Goal: Download file/media

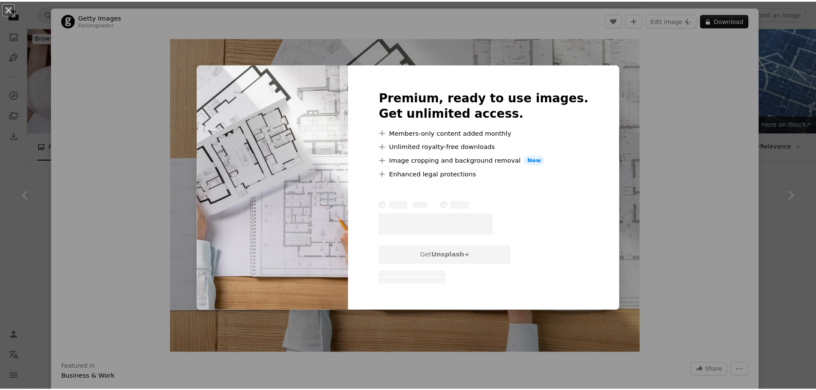
scroll to position [728, 0]
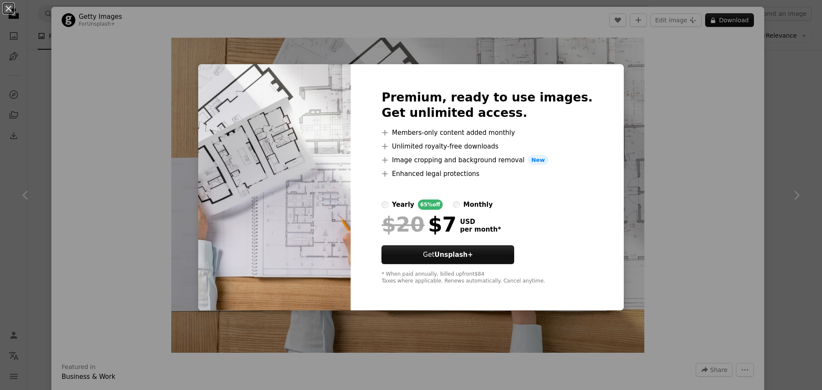
drag, startPoint x: 771, startPoint y: 141, endPoint x: 771, endPoint y: 147, distance: 5.6
click at [771, 142] on div "An X shape Premium, ready to use images. Get unlimited access. A plus sign Memb…" at bounding box center [411, 195] width 822 height 390
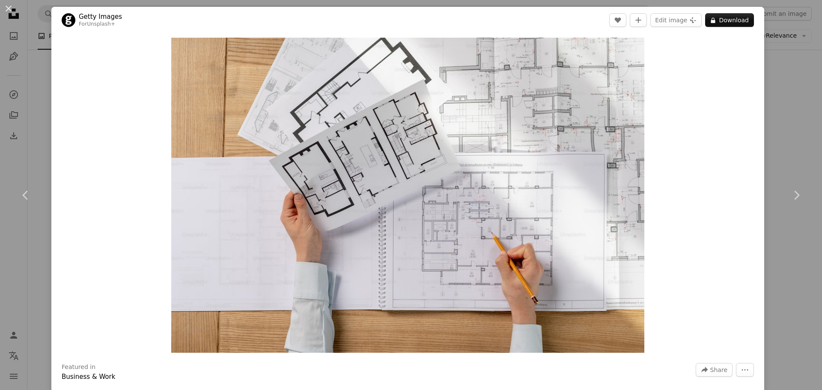
click at [796, 86] on div "An X shape Chevron left Chevron right Getty Images For Unsplash+ A heart A plus…" at bounding box center [411, 195] width 822 height 390
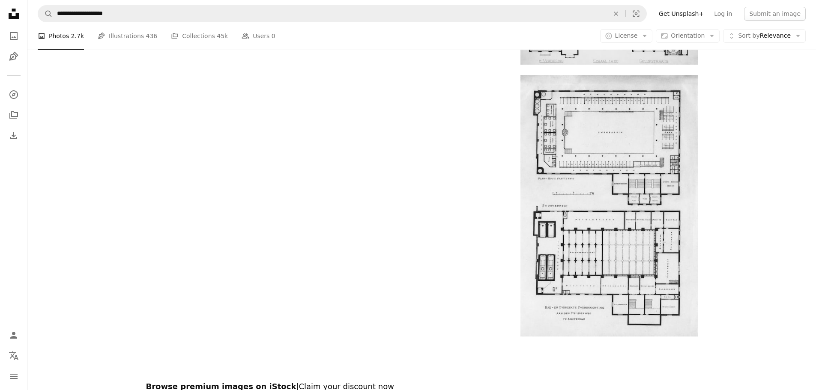
scroll to position [1499, 0]
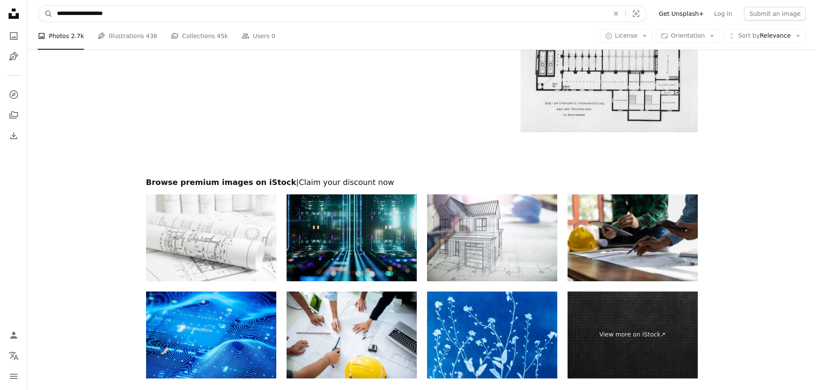
drag, startPoint x: 155, startPoint y: 12, endPoint x: -30, endPoint y: 23, distance: 185.7
type input "**********"
click button "A magnifying glass" at bounding box center [45, 14] width 15 height 16
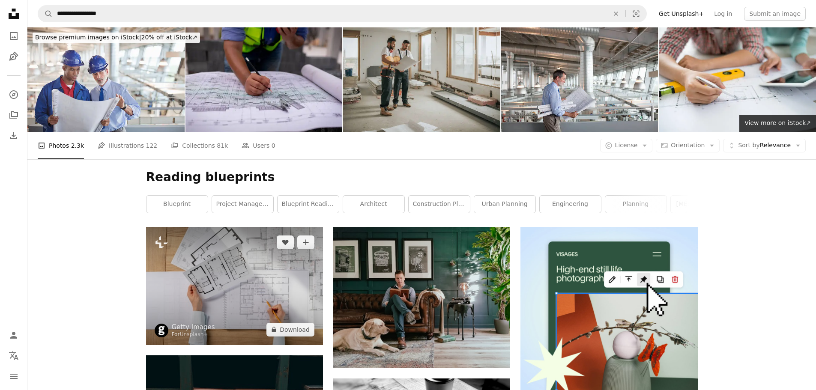
click at [269, 278] on img at bounding box center [234, 286] width 177 height 118
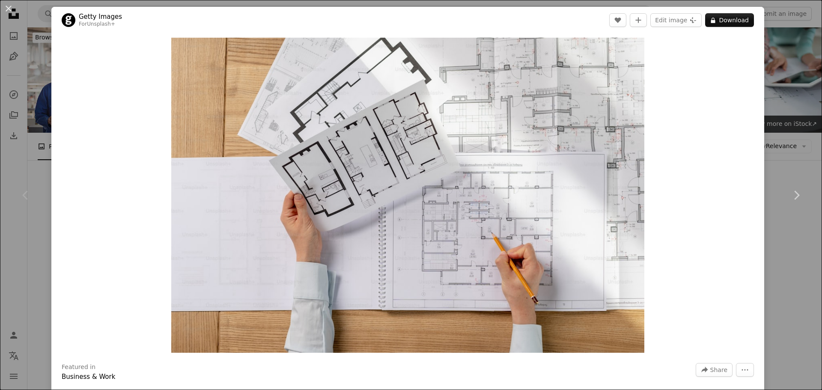
drag, startPoint x: 798, startPoint y: 123, endPoint x: 786, endPoint y: 128, distance: 13.3
click at [799, 122] on div "An X shape Chevron left Chevron right Getty Images For Unsplash+ A heart A plus…" at bounding box center [411, 195] width 822 height 390
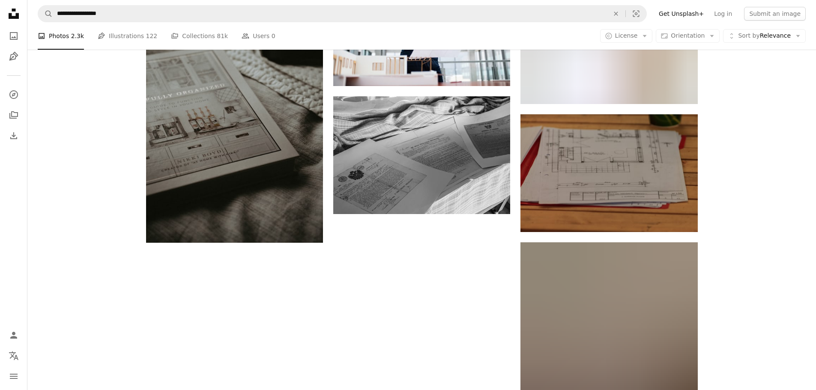
scroll to position [856, 0]
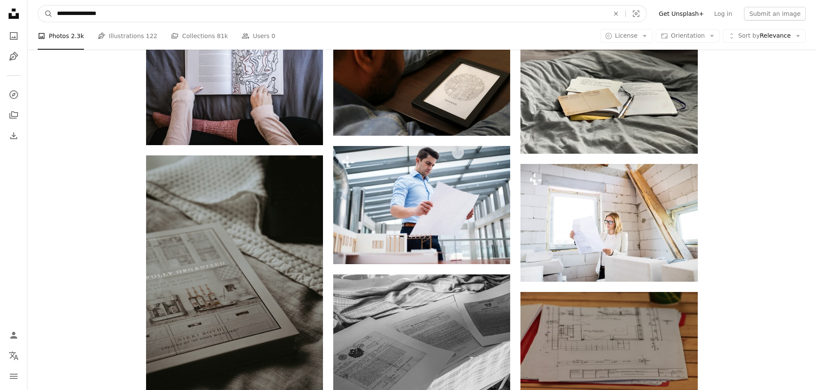
click at [67, 18] on input "**********" at bounding box center [330, 14] width 554 height 16
type input "**********"
click button "A magnifying glass" at bounding box center [45, 14] width 15 height 16
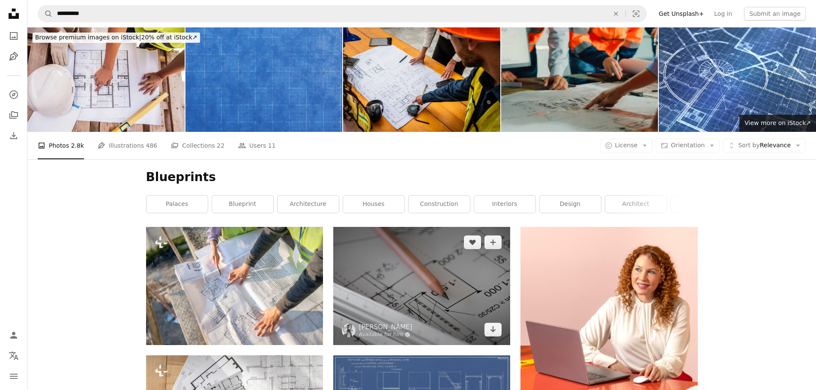
click at [422, 283] on img at bounding box center [421, 286] width 177 height 118
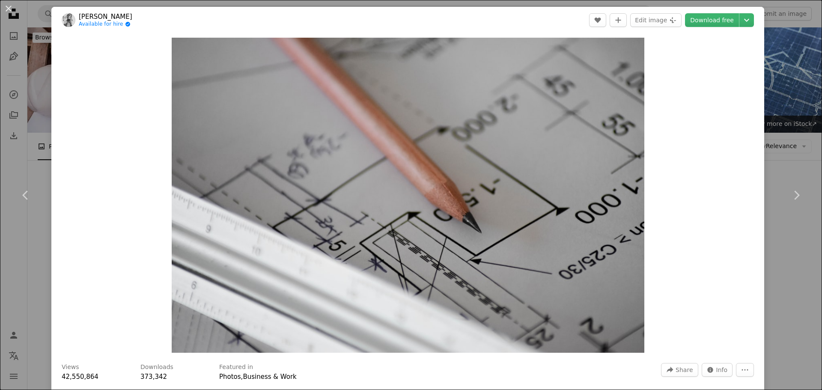
click at [784, 253] on div "An X shape Chevron left Chevron right [PERSON_NAME] Available for hire A checkm…" at bounding box center [411, 195] width 822 height 390
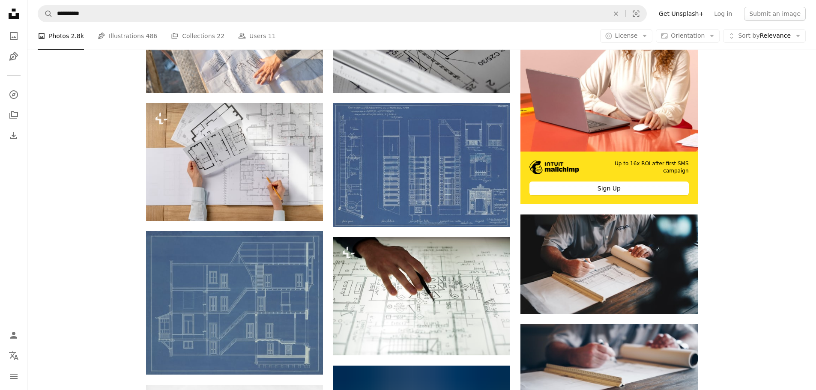
scroll to position [257, 0]
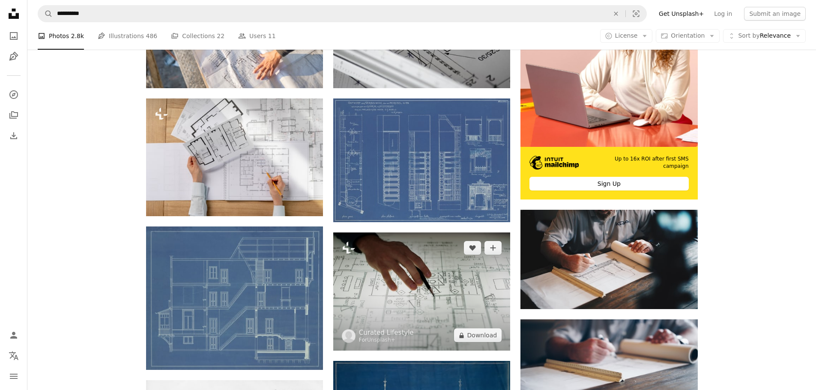
click at [454, 277] on img at bounding box center [421, 291] width 177 height 118
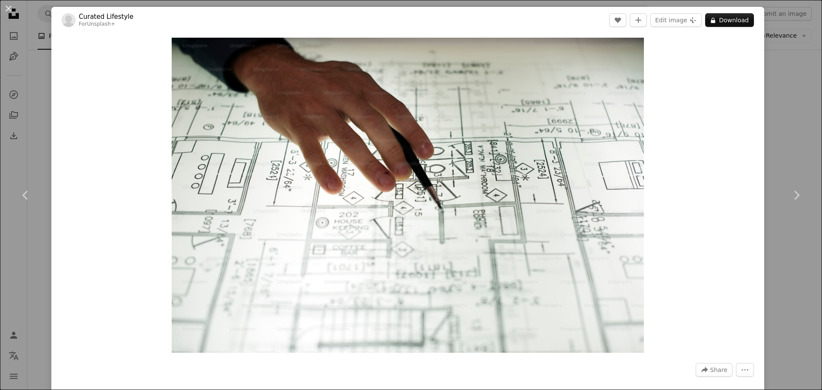
click at [714, 21] on button "A lock Download" at bounding box center [729, 20] width 49 height 14
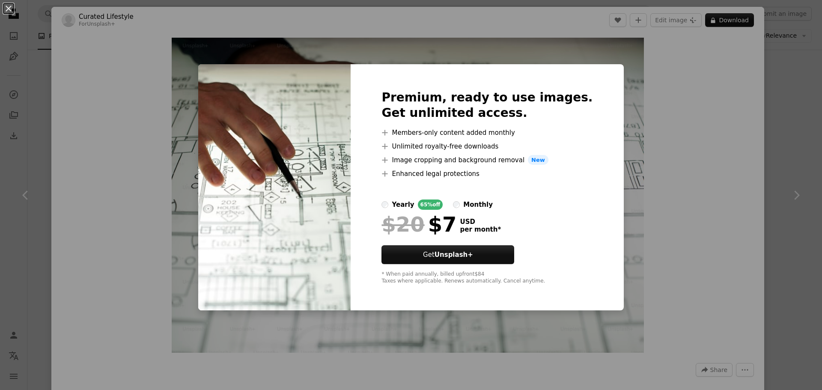
click at [766, 148] on div "An X shape Premium, ready to use images. Get unlimited access. A plus sign Memb…" at bounding box center [411, 195] width 822 height 390
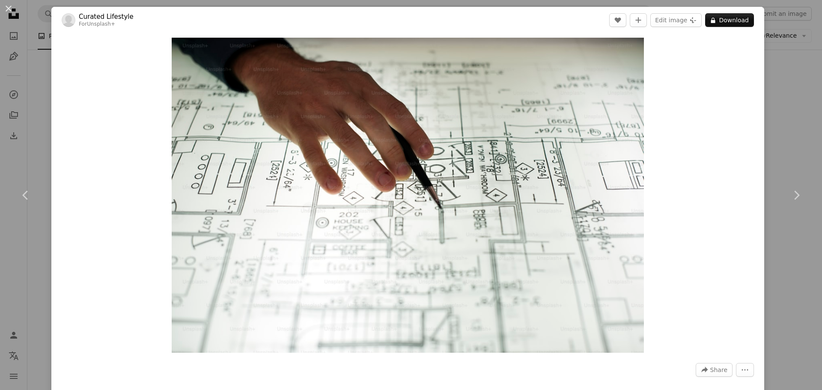
click at [777, 73] on div "An X shape Chevron left Chevron right Curated Lifestyle For Unsplash+ A heart A…" at bounding box center [411, 195] width 822 height 390
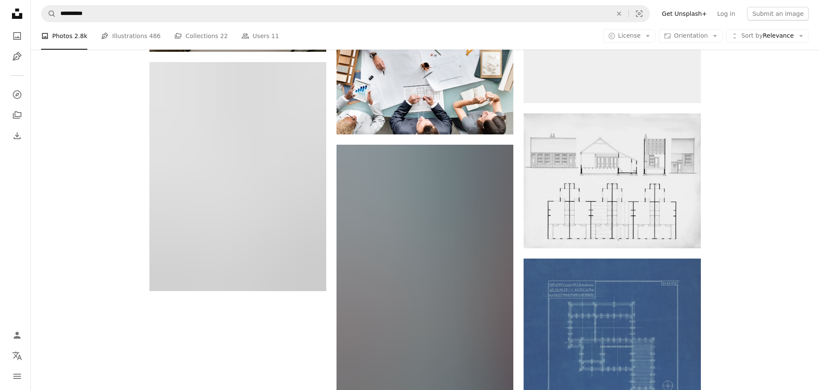
scroll to position [942, 0]
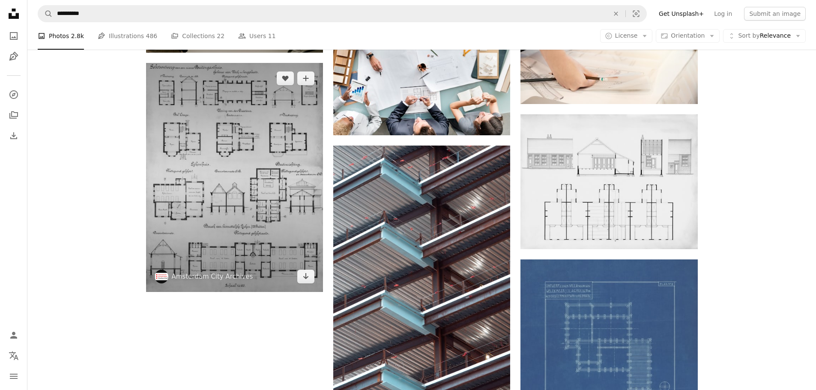
click at [235, 159] on img at bounding box center [234, 177] width 177 height 229
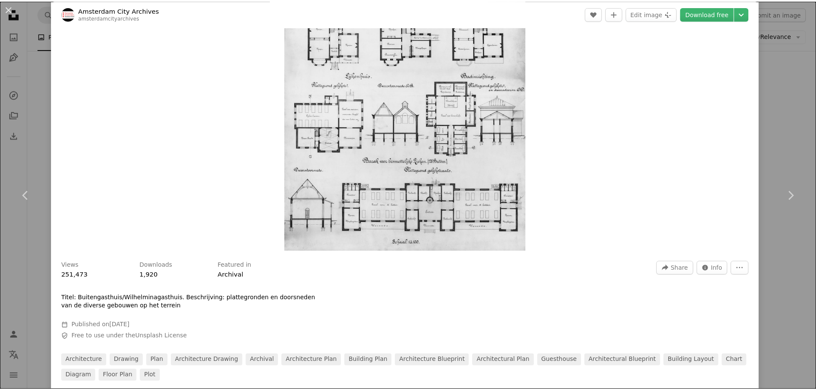
scroll to position [42, 0]
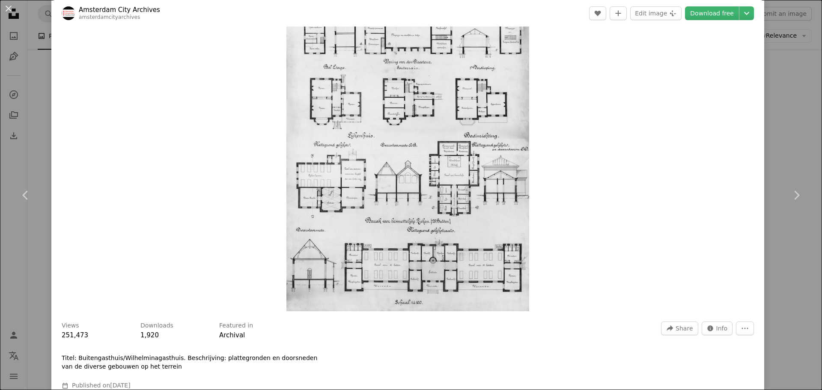
drag, startPoint x: 781, startPoint y: 93, endPoint x: 705, endPoint y: 145, distance: 92.4
click at [780, 91] on div "An X shape Chevron left Chevron right Amsterdam City Archives amsterdamcityarch…" at bounding box center [411, 195] width 822 height 390
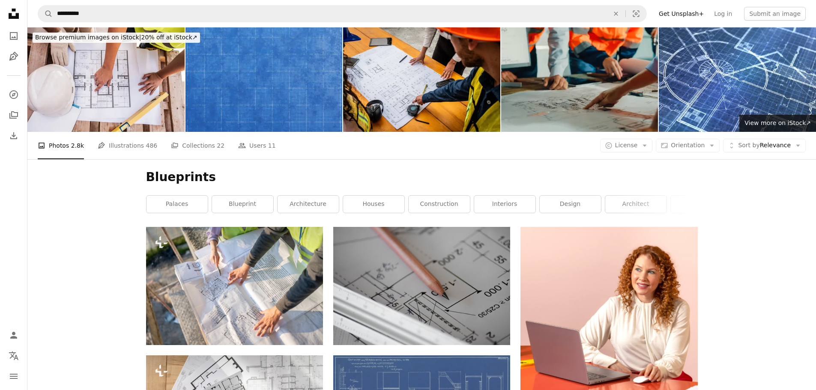
click at [307, 203] on link "architecture" at bounding box center [307, 204] width 61 height 17
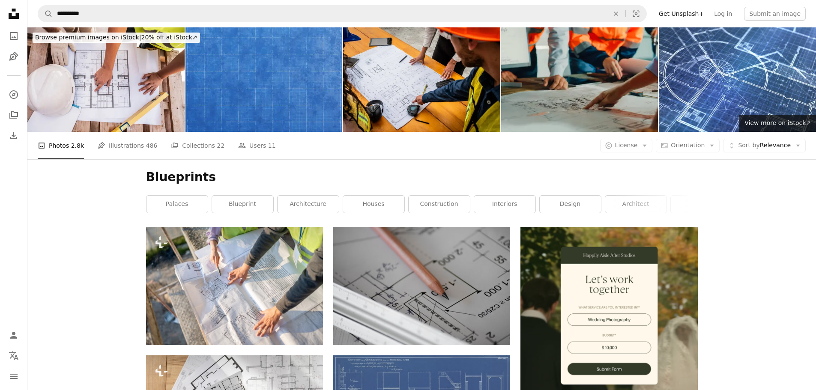
click at [235, 206] on link "blueprint" at bounding box center [242, 204] width 61 height 17
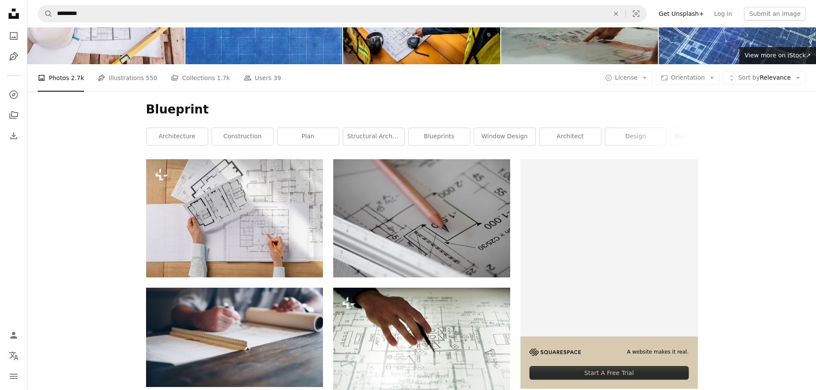
scroll to position [171, 0]
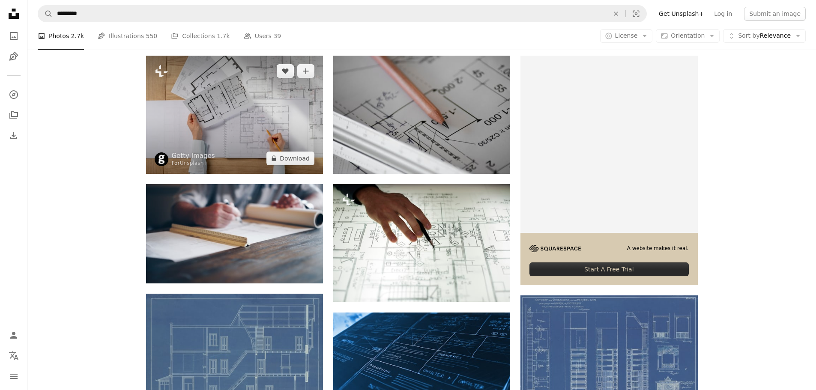
click at [192, 109] on img at bounding box center [234, 115] width 177 height 118
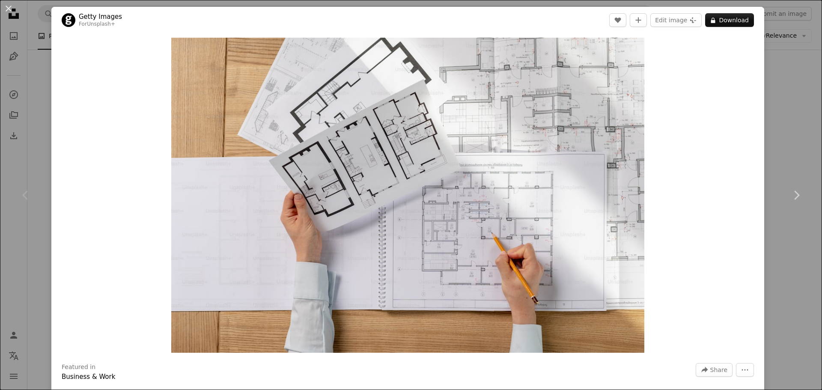
click at [794, 195] on icon at bounding box center [797, 195] width 6 height 9
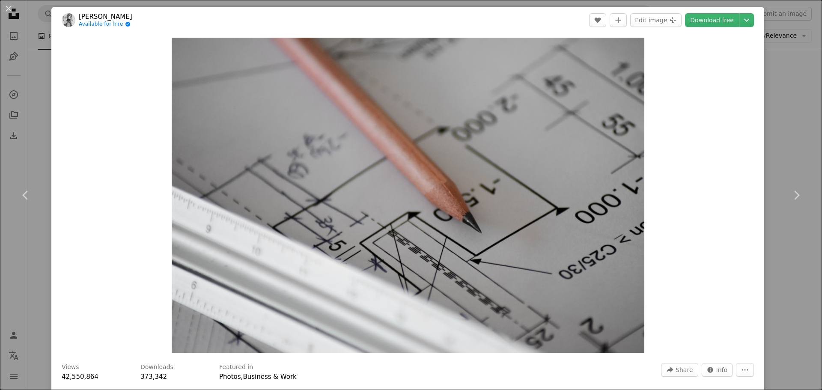
click at [713, 18] on link "Download free" at bounding box center [712, 20] width 54 height 14
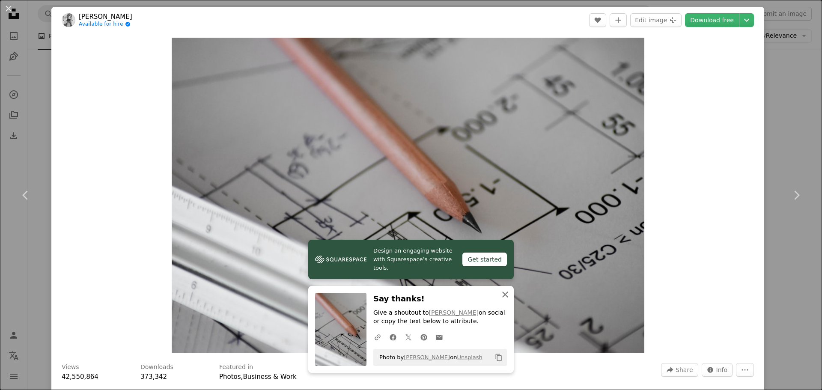
click at [502, 292] on icon "An X shape" at bounding box center [505, 294] width 10 height 10
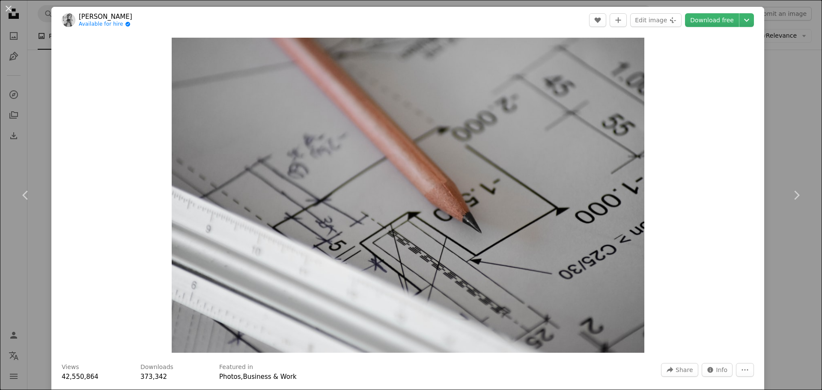
click at [790, 190] on icon "Chevron right" at bounding box center [797, 195] width 14 height 14
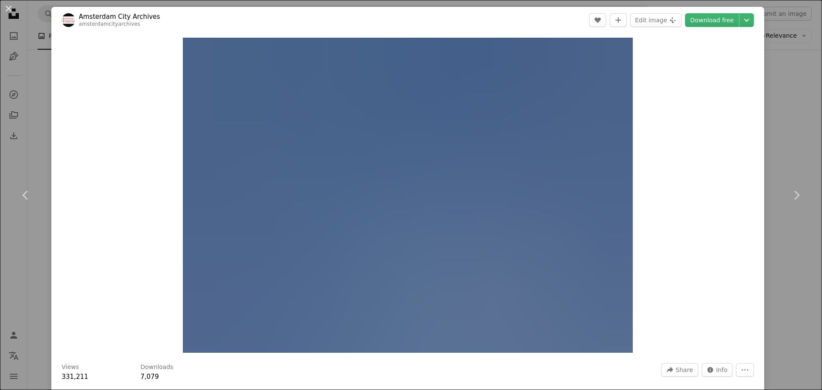
click at [790, 190] on icon "Chevron right" at bounding box center [797, 195] width 14 height 14
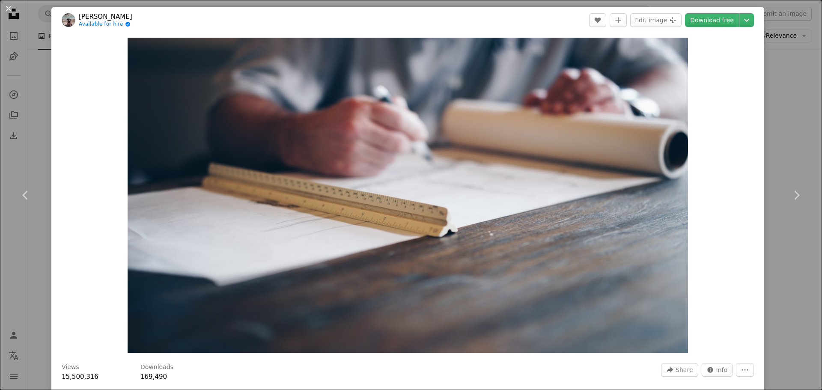
click at [706, 14] on header "[PERSON_NAME] Available for hire A checkmark inside of a circle A heart A plus …" at bounding box center [407, 20] width 713 height 27
click at [709, 18] on link "Download free" at bounding box center [712, 20] width 54 height 14
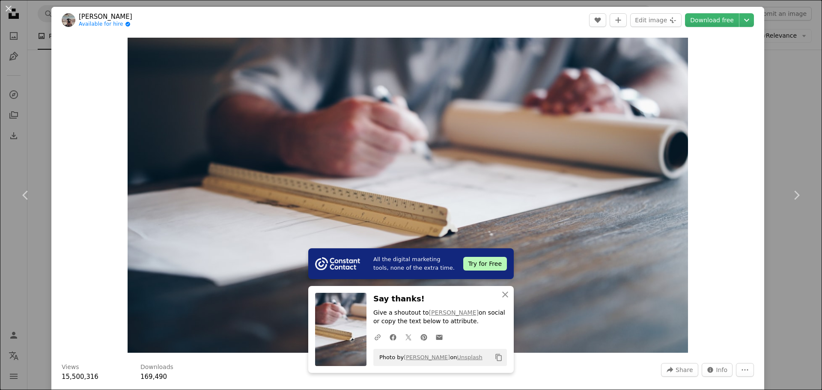
click at [775, 101] on div "An X shape Chevron left Chevron right All the digital marketing tools, none of …" at bounding box center [411, 195] width 822 height 390
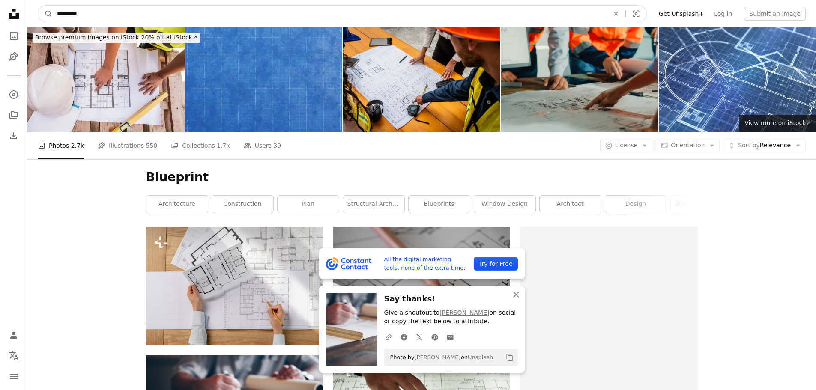
click at [111, 15] on input "*********" at bounding box center [330, 14] width 554 height 16
type input "**********"
click at [38, 6] on button "A magnifying glass" at bounding box center [45, 14] width 15 height 16
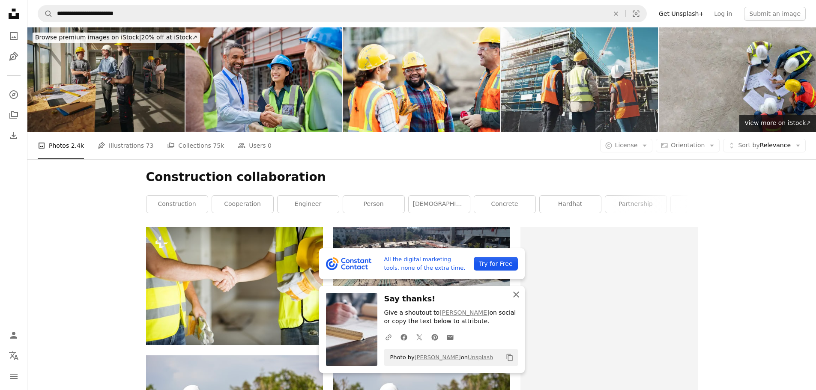
click at [516, 296] on icon "An X shape" at bounding box center [516, 294] width 10 height 10
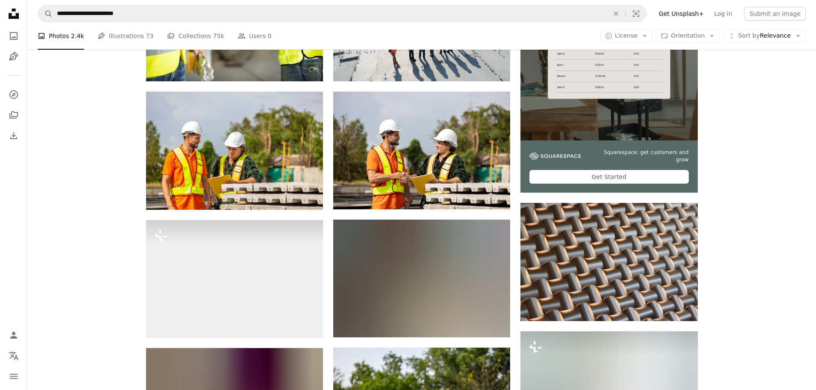
scroll to position [128, 0]
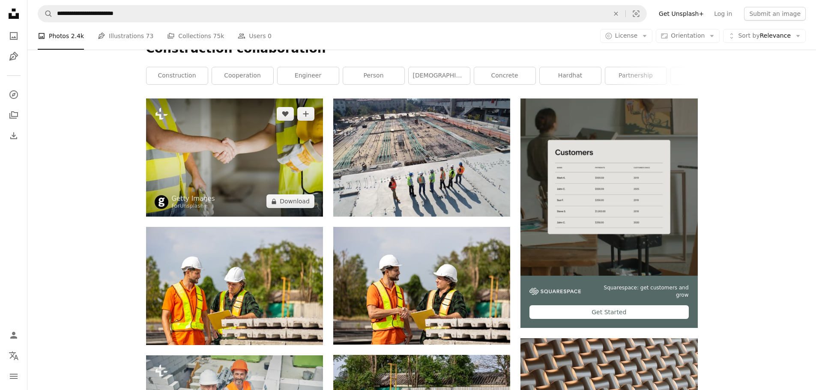
click at [234, 150] on img at bounding box center [234, 157] width 177 height 118
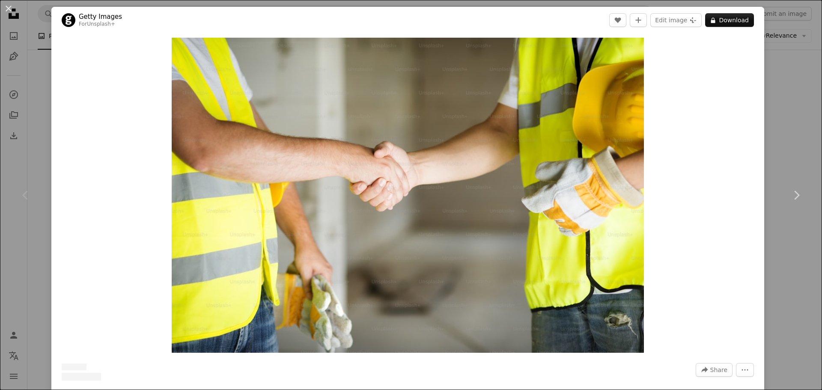
drag, startPoint x: 801, startPoint y: 115, endPoint x: 779, endPoint y: 126, distance: 24.9
click at [801, 113] on div "An X shape Chevron left Chevron right Getty Images For Unsplash+ A heart A plus…" at bounding box center [411, 195] width 822 height 390
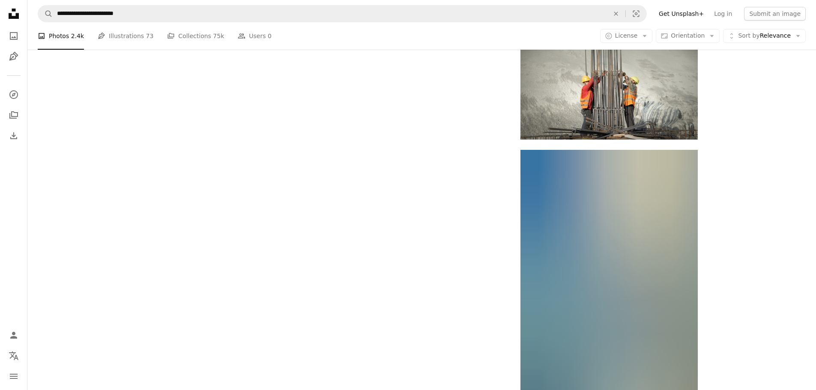
scroll to position [1199, 0]
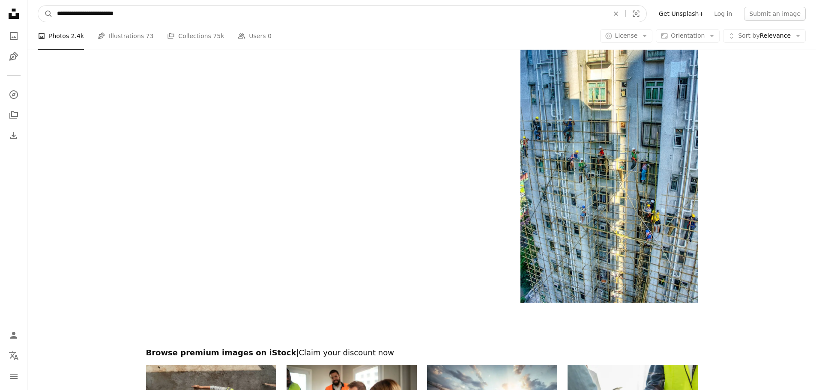
drag, startPoint x: 147, startPoint y: 20, endPoint x: -11, endPoint y: 27, distance: 158.1
type input "**********"
click button "A magnifying glass" at bounding box center [45, 14] width 15 height 16
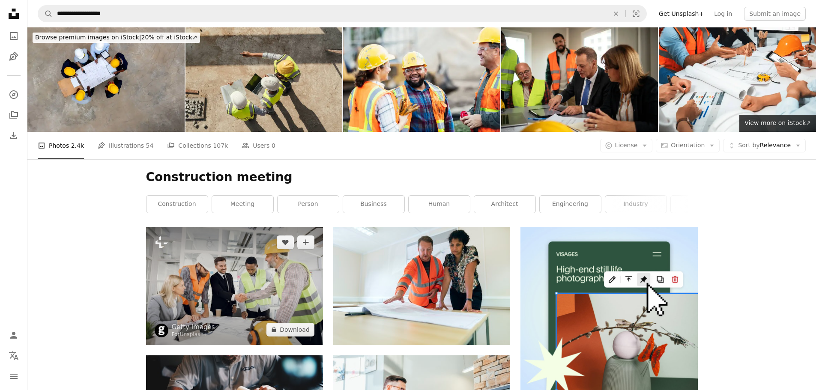
click at [251, 274] on img at bounding box center [234, 286] width 177 height 118
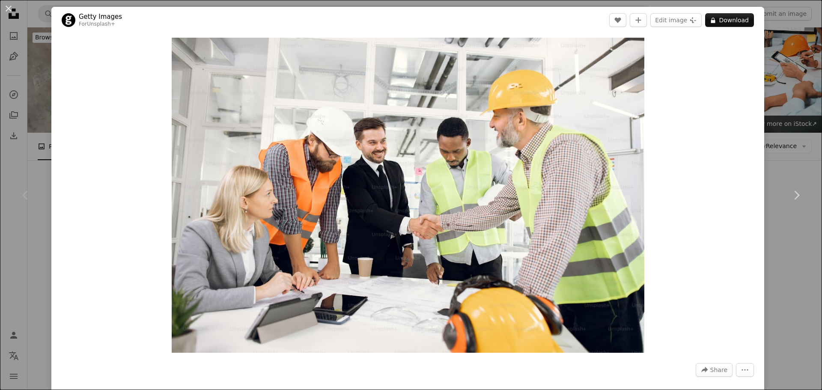
click at [782, 146] on div "An X shape Chevron left Chevron right Getty Images For Unsplash+ A heart A plus…" at bounding box center [411, 195] width 822 height 390
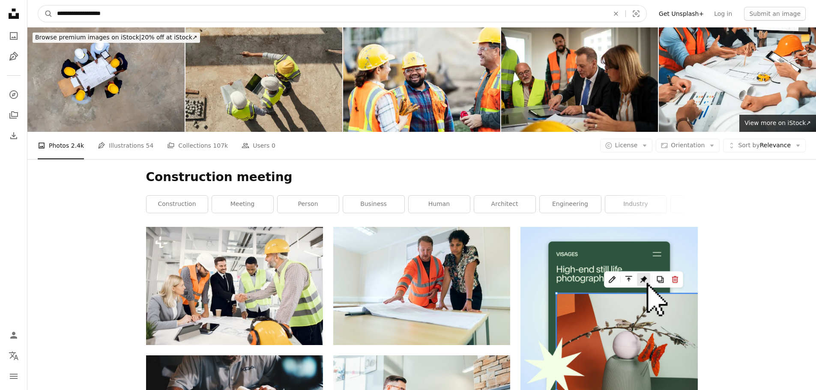
click at [126, 11] on input "**********" at bounding box center [330, 14] width 554 height 16
type input "**********"
click button "A magnifying glass" at bounding box center [45, 14] width 15 height 16
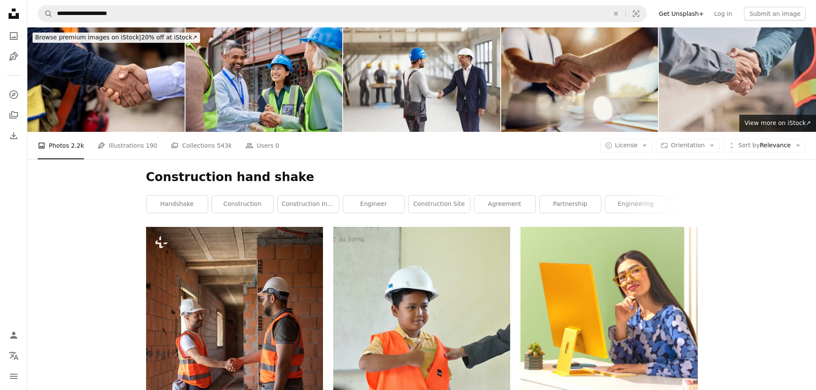
click at [164, 206] on link "handshake" at bounding box center [176, 204] width 61 height 17
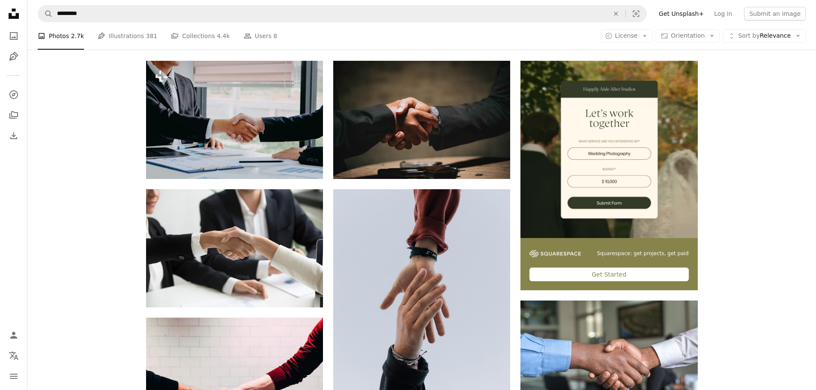
scroll to position [171, 0]
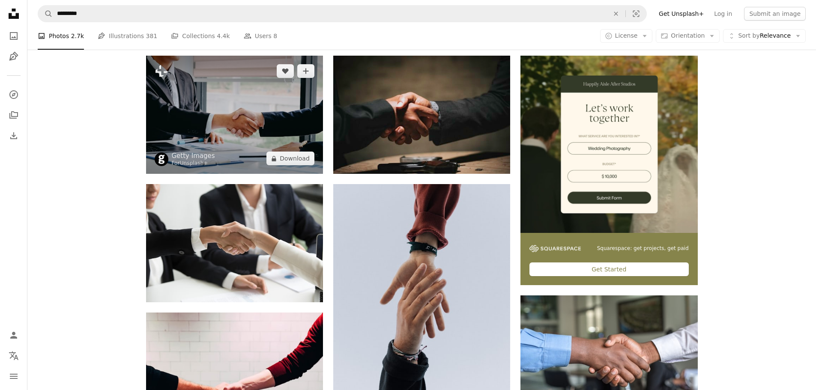
click at [260, 101] on img at bounding box center [234, 115] width 177 height 118
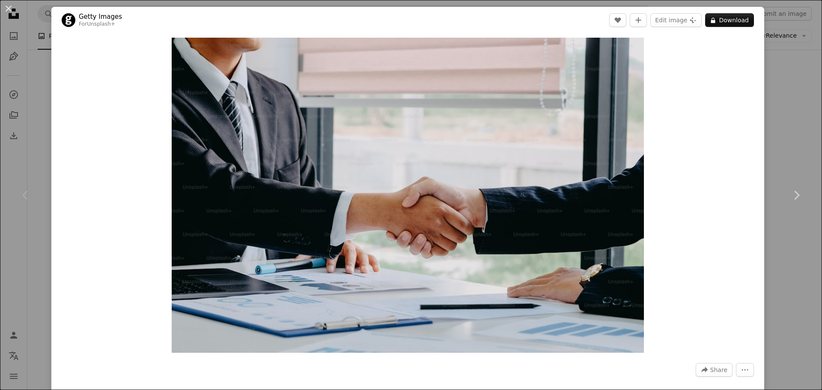
click at [794, 195] on icon at bounding box center [797, 195] width 6 height 9
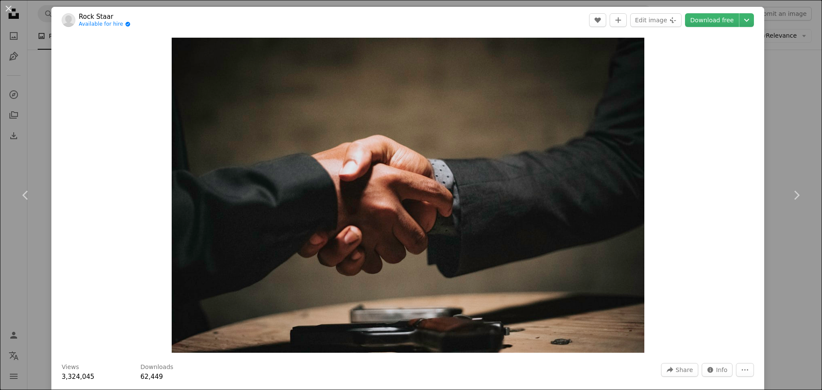
click at [794, 195] on icon at bounding box center [797, 195] width 6 height 9
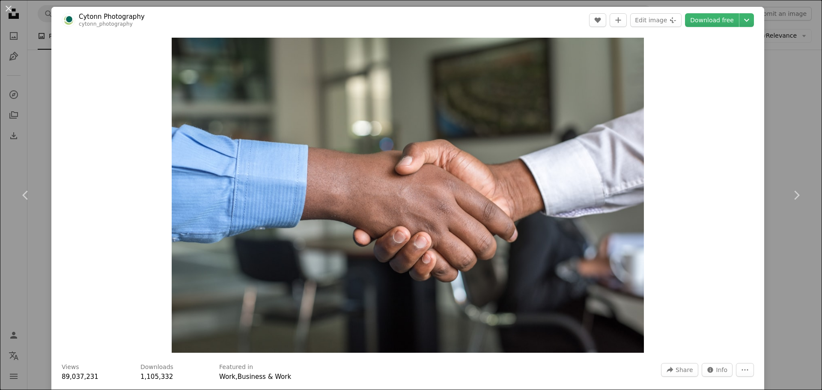
click at [781, 128] on div "An X shape Chevron left Chevron right Cytonn Photography cytonn_photography A h…" at bounding box center [411, 195] width 822 height 390
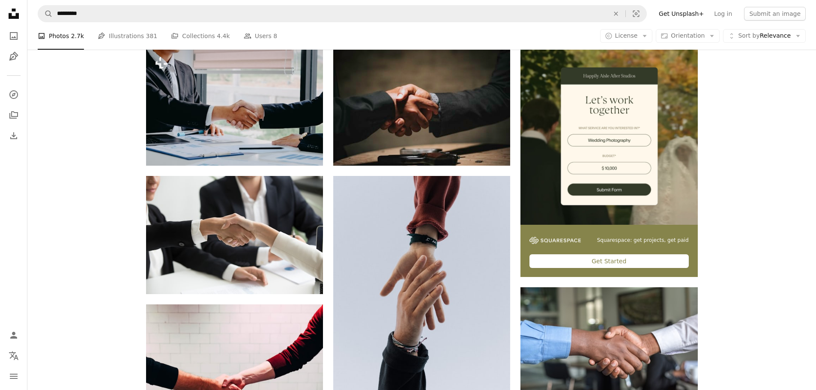
scroll to position [86, 0]
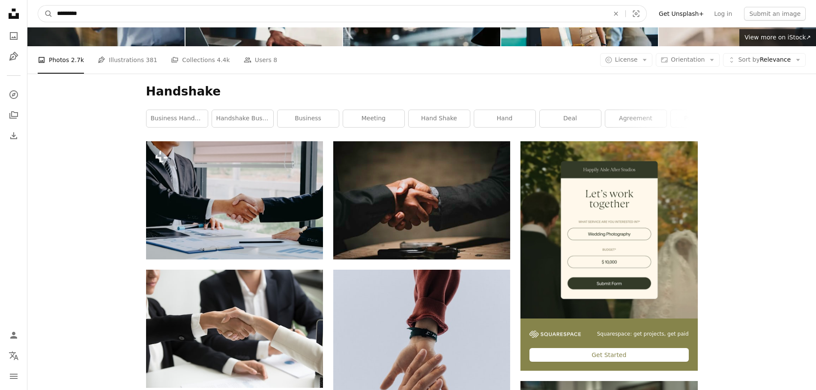
click at [156, 12] on input "*********" at bounding box center [330, 14] width 554 height 16
type input "**********"
click button "A magnifying glass" at bounding box center [45, 14] width 15 height 16
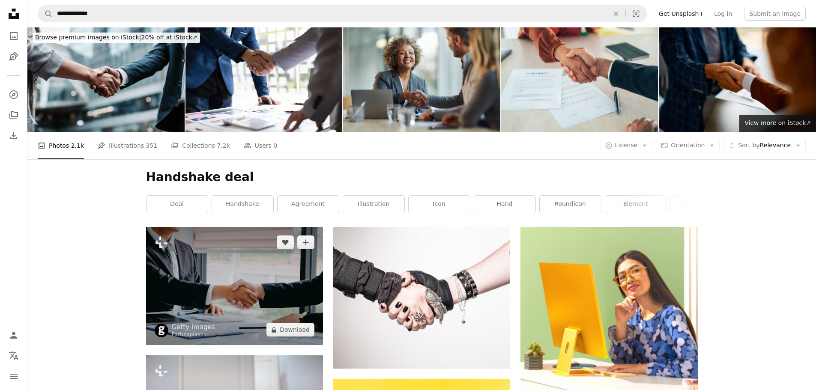
click at [236, 282] on img at bounding box center [234, 286] width 177 height 118
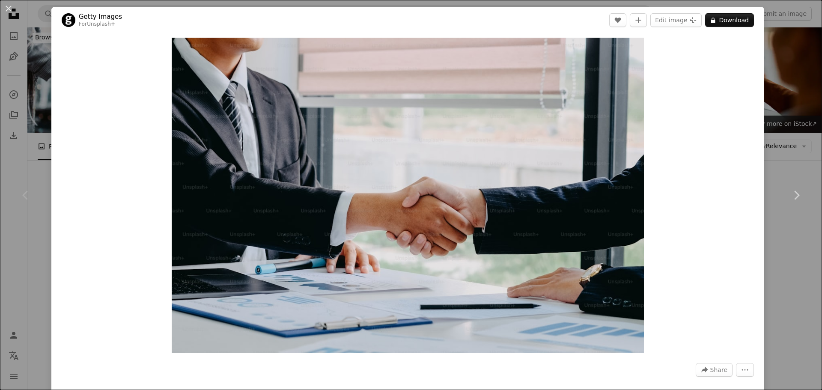
click at [790, 193] on icon "Chevron right" at bounding box center [797, 195] width 14 height 14
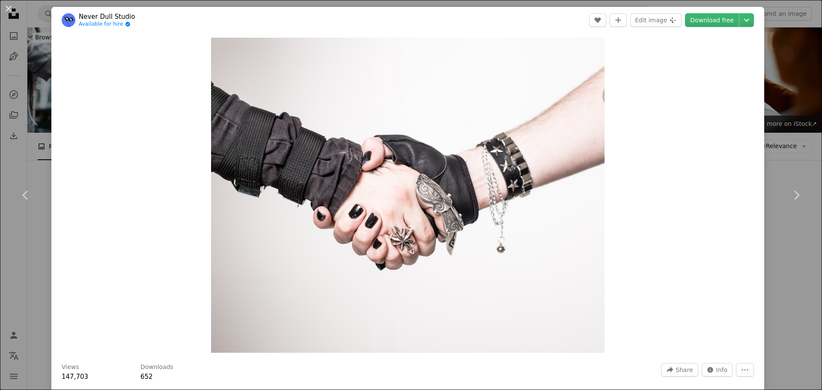
click at [790, 193] on icon "Chevron right" at bounding box center [797, 195] width 14 height 14
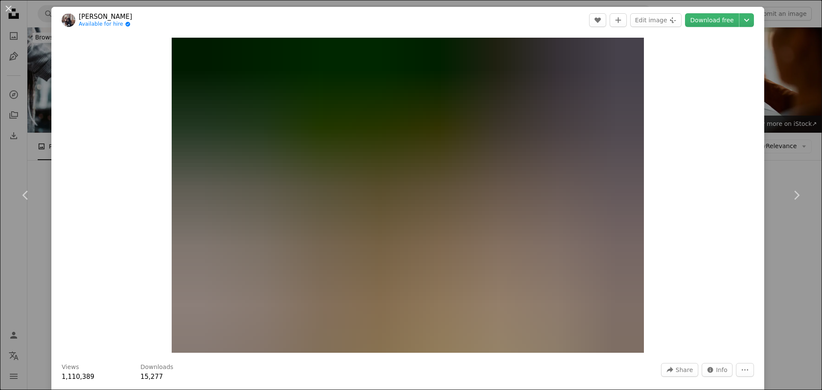
click at [790, 193] on icon "Chevron right" at bounding box center [797, 195] width 14 height 14
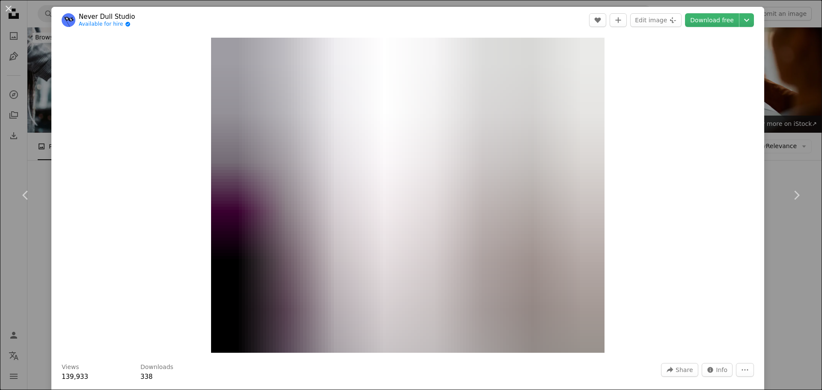
click at [790, 193] on icon "Chevron right" at bounding box center [797, 195] width 14 height 14
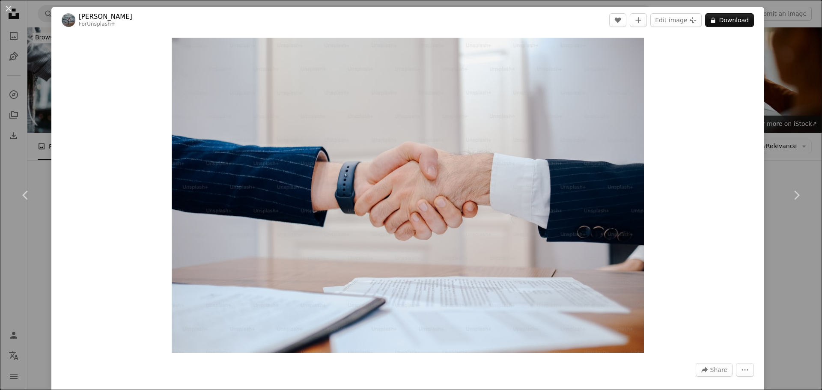
click at [789, 138] on div "An X shape Chevron left Chevron right [PERSON_NAME] For Unsplash+ A heart A plu…" at bounding box center [411, 195] width 822 height 390
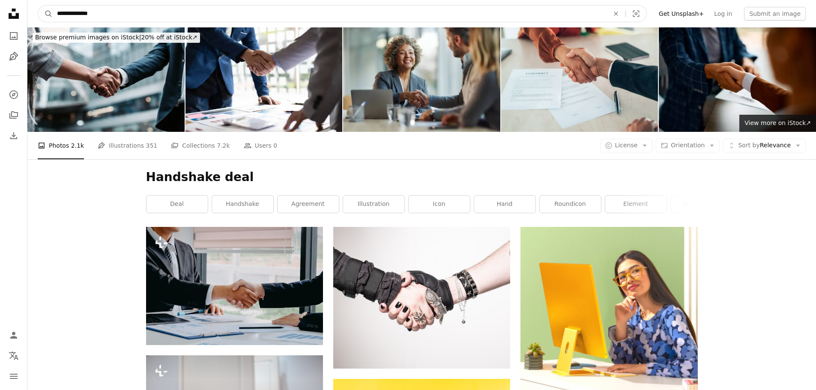
click at [128, 12] on input "**********" at bounding box center [330, 14] width 554 height 16
type input "*********"
click at [38, 6] on button "A magnifying glass" at bounding box center [45, 14] width 15 height 16
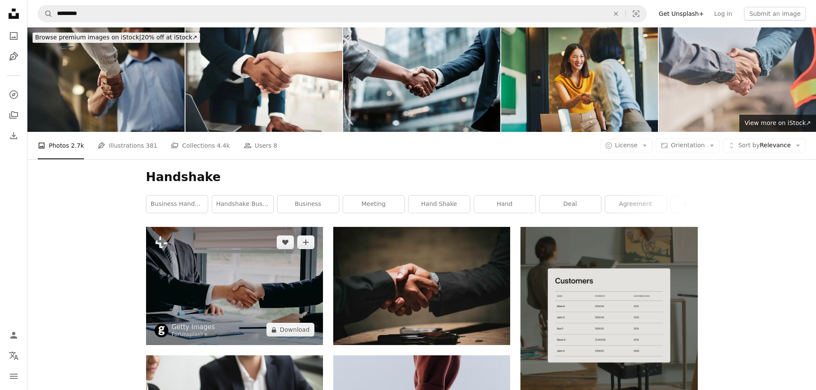
click at [221, 266] on img at bounding box center [234, 286] width 177 height 118
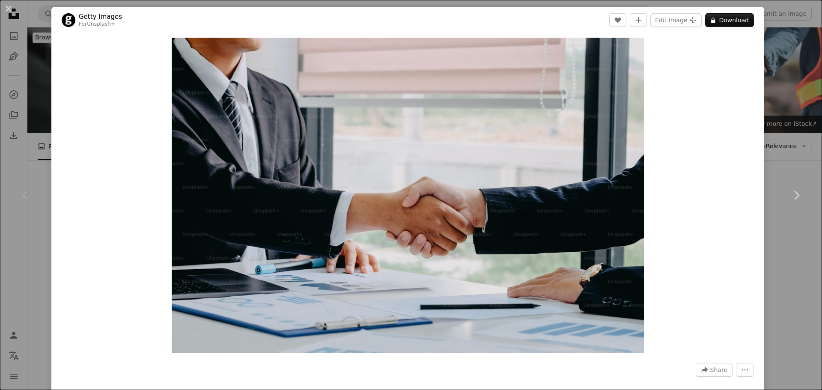
click at [790, 197] on icon "Chevron right" at bounding box center [797, 195] width 14 height 14
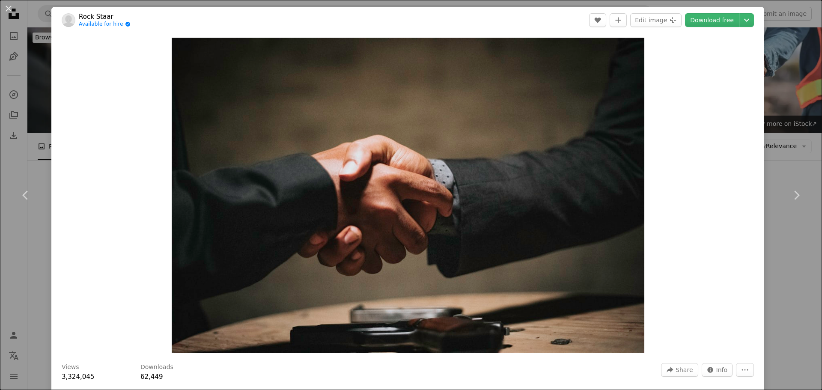
click at [790, 195] on icon "Chevron right" at bounding box center [797, 195] width 14 height 14
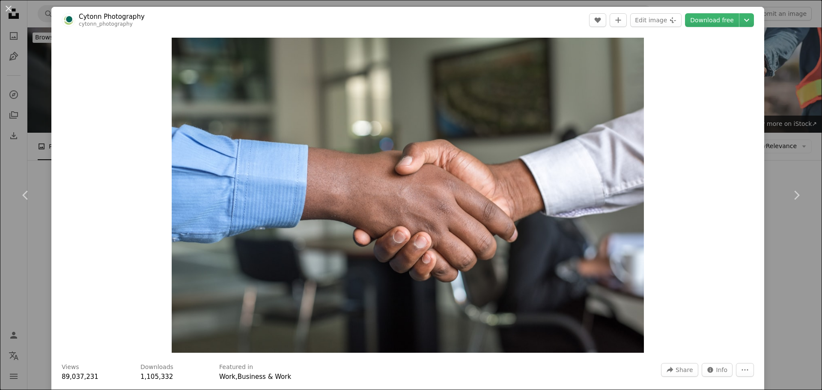
click at [790, 195] on icon "Chevron right" at bounding box center [797, 195] width 14 height 14
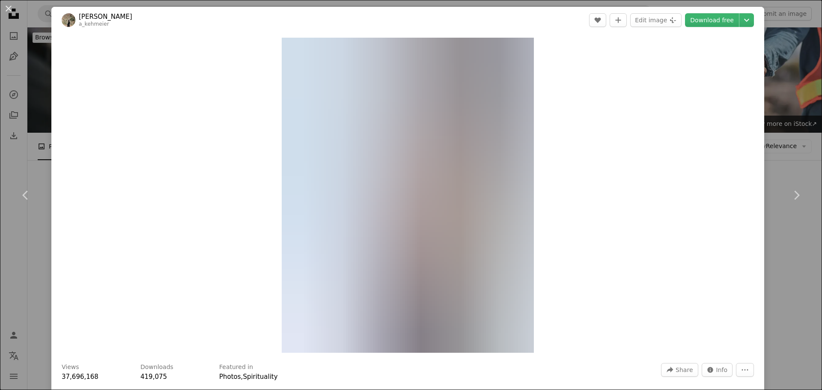
click at [790, 195] on icon "Chevron right" at bounding box center [797, 195] width 14 height 14
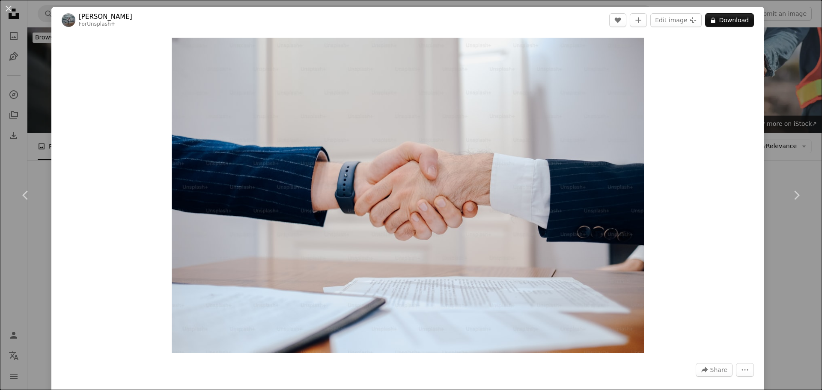
click at [790, 195] on icon "Chevron right" at bounding box center [797, 195] width 14 height 14
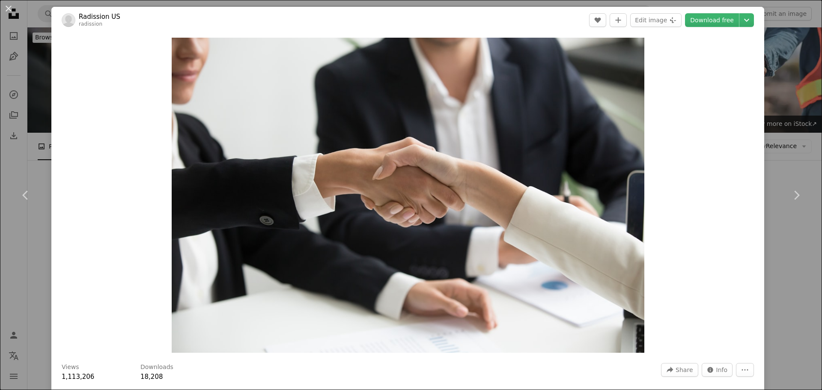
click at [790, 195] on icon "Chevron right" at bounding box center [797, 195] width 14 height 14
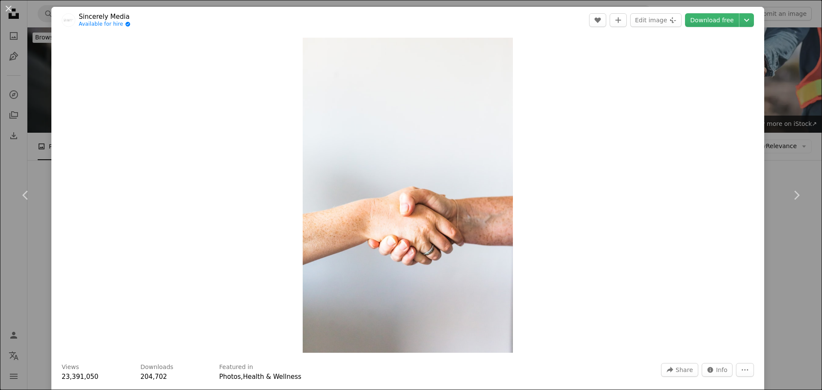
click at [790, 195] on icon "Chevron right" at bounding box center [797, 195] width 14 height 14
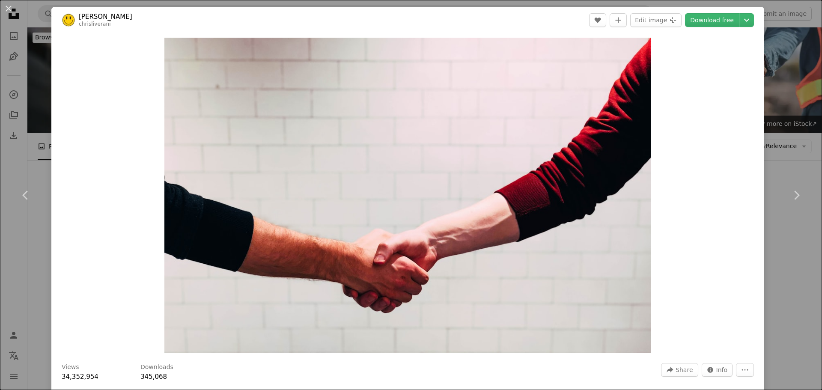
click at [790, 195] on icon "Chevron right" at bounding box center [797, 195] width 14 height 14
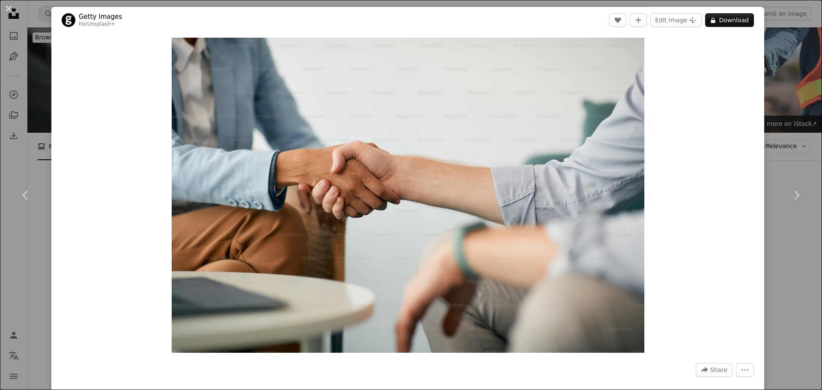
click at [790, 195] on icon "Chevron right" at bounding box center [797, 195] width 14 height 14
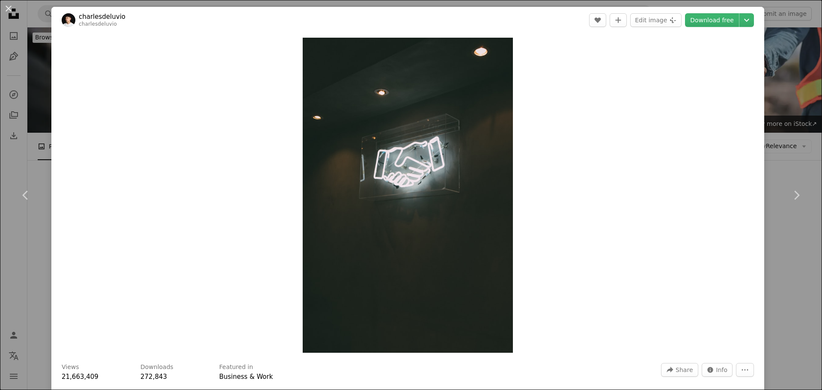
click at [790, 195] on icon "Chevron right" at bounding box center [797, 195] width 14 height 14
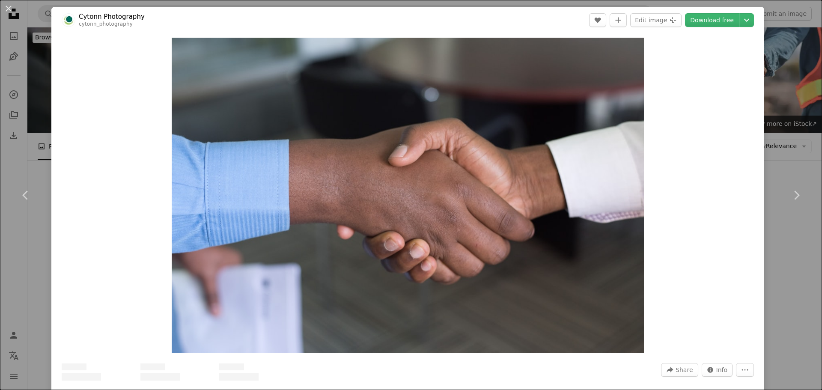
click at [790, 195] on icon "Chevron right" at bounding box center [797, 195] width 14 height 14
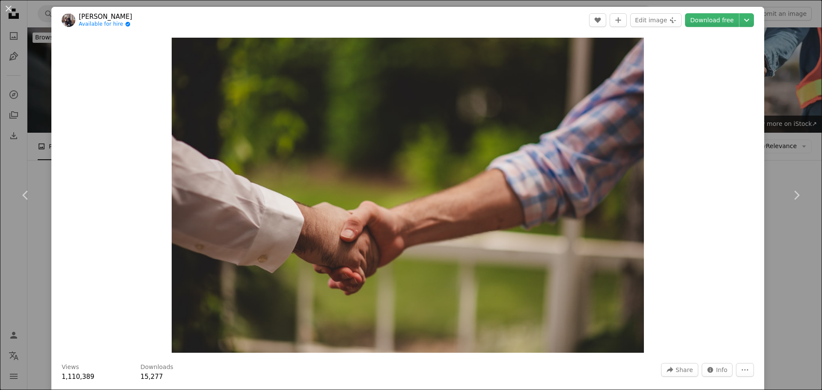
click at [790, 195] on icon "Chevron right" at bounding box center [797, 195] width 14 height 14
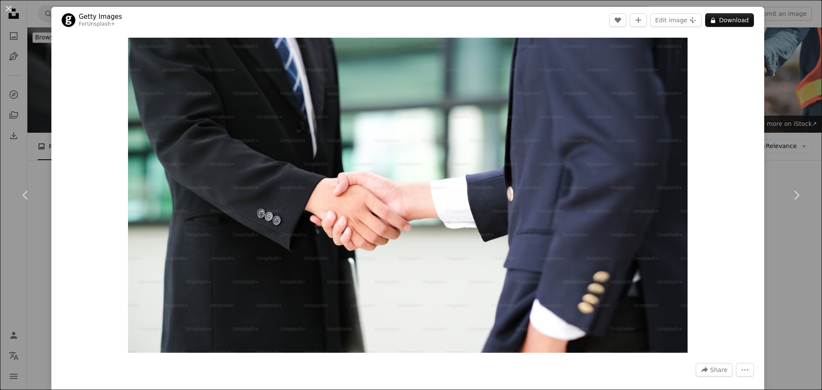
click at [790, 195] on icon "Chevron right" at bounding box center [797, 195] width 14 height 14
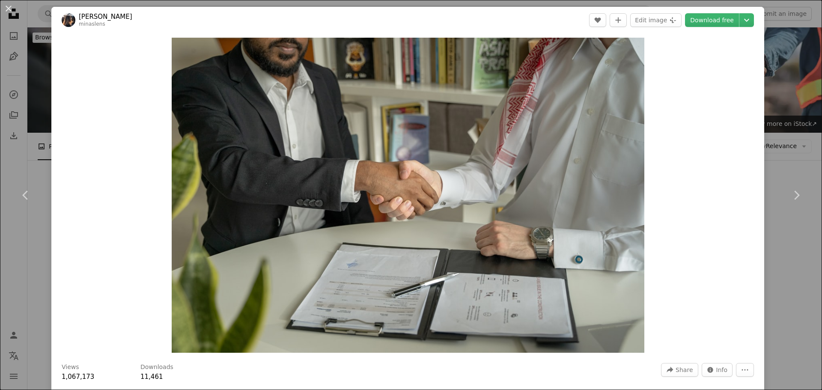
click at [790, 195] on icon "Chevron right" at bounding box center [797, 195] width 14 height 14
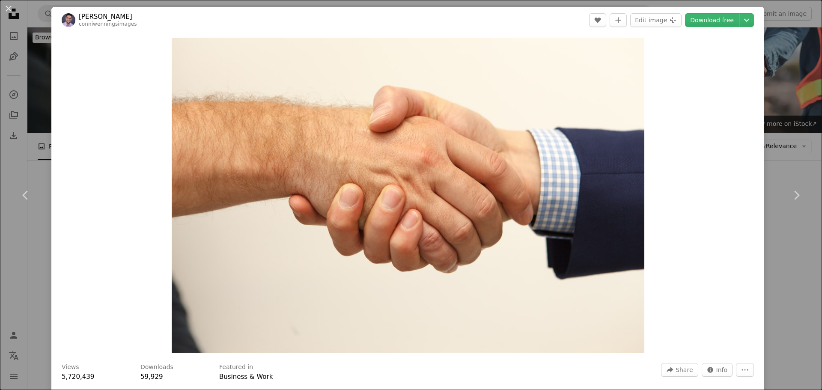
click at [790, 195] on icon "Chevron right" at bounding box center [797, 195] width 14 height 14
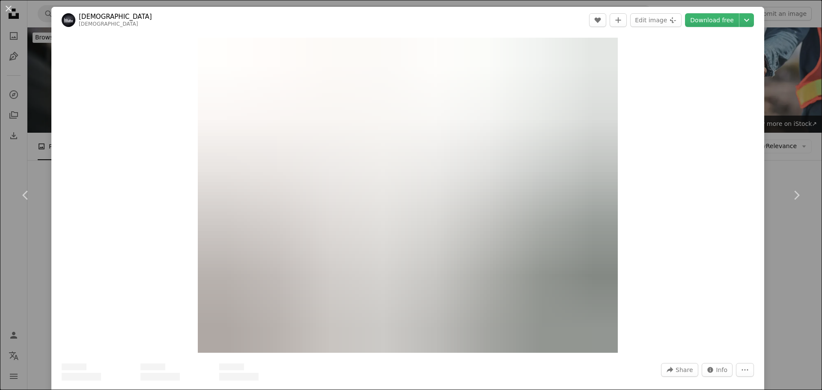
click at [790, 195] on icon "Chevron right" at bounding box center [797, 195] width 14 height 14
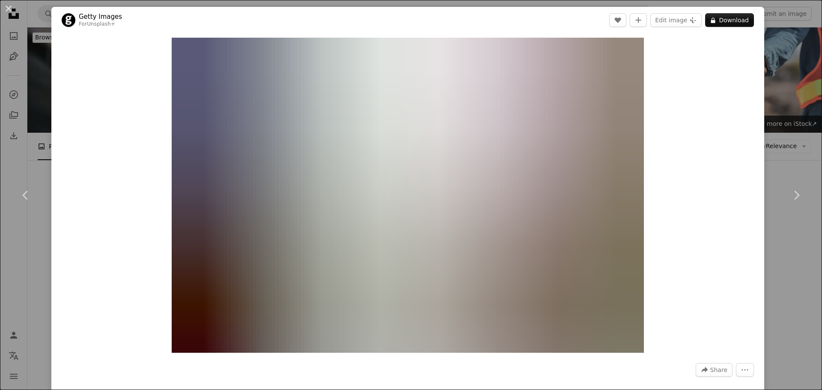
click at [790, 195] on icon "Chevron right" at bounding box center [797, 195] width 14 height 14
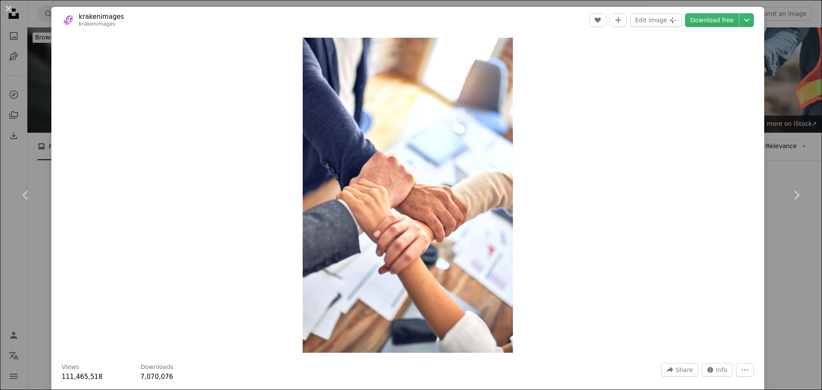
click at [790, 195] on icon "Chevron right" at bounding box center [797, 195] width 14 height 14
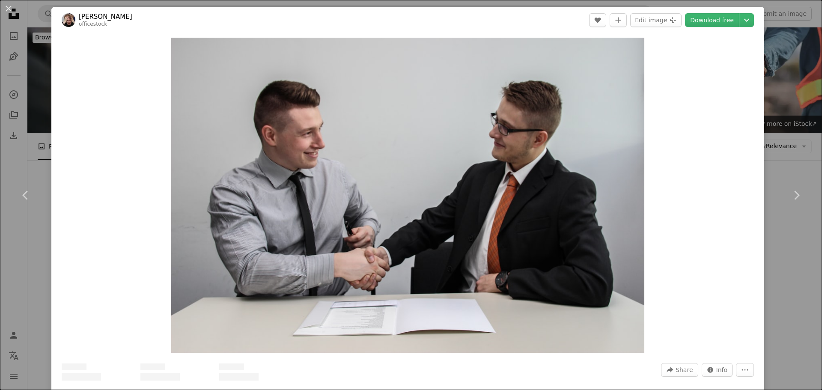
click at [790, 195] on icon "Chevron right" at bounding box center [797, 195] width 14 height 14
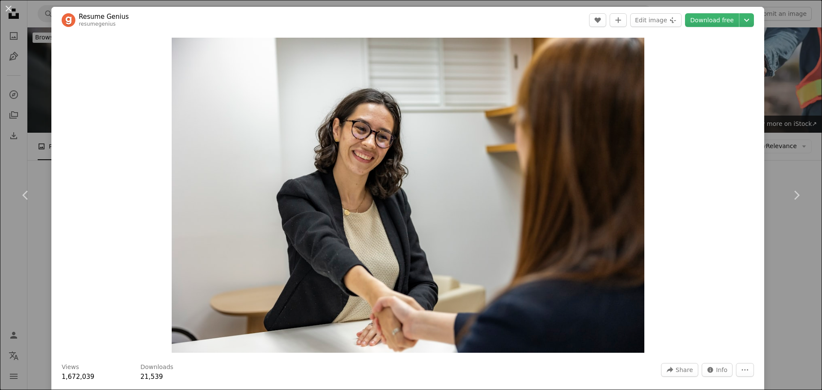
click at [790, 195] on icon "Chevron right" at bounding box center [797, 195] width 14 height 14
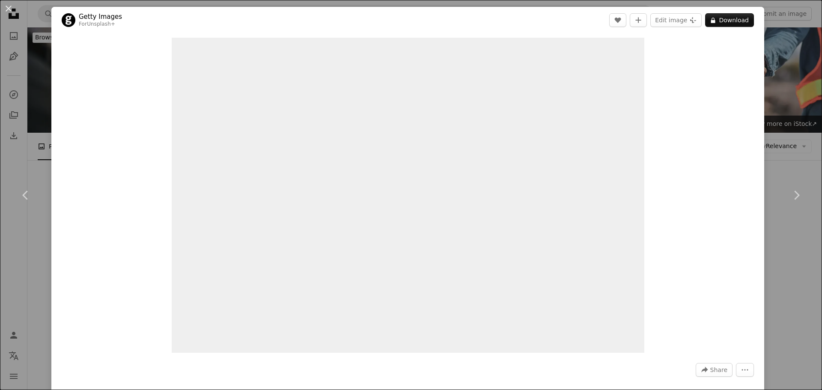
click at [790, 195] on icon "Chevron right" at bounding box center [797, 195] width 14 height 14
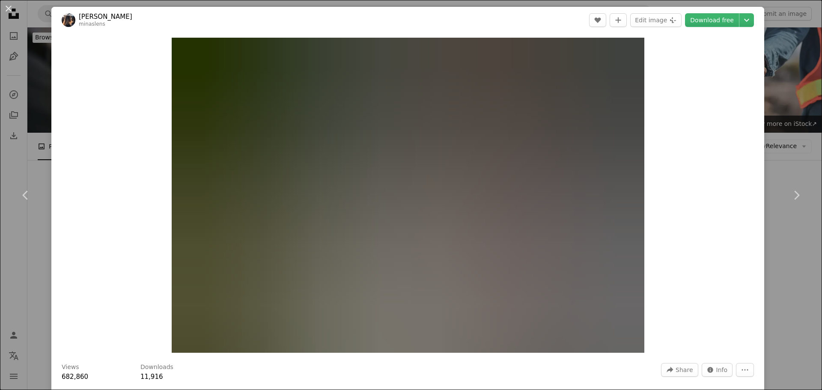
click at [790, 195] on icon "Chevron right" at bounding box center [797, 195] width 14 height 14
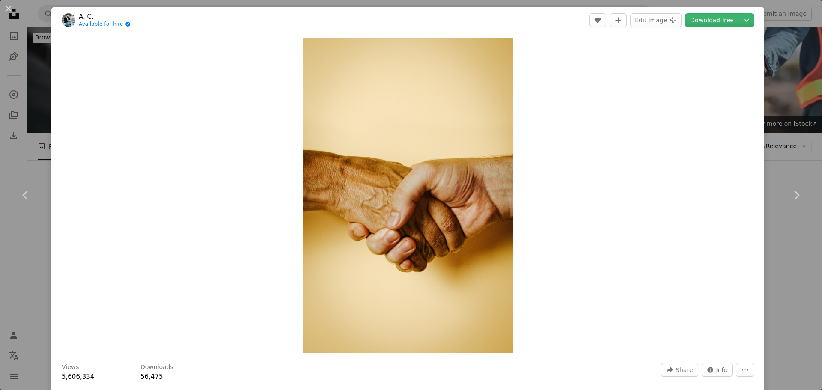
click at [790, 195] on icon "Chevron right" at bounding box center [797, 195] width 14 height 14
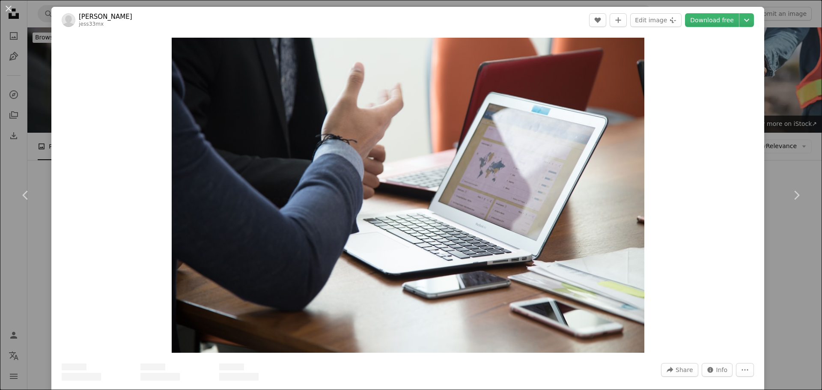
click at [790, 195] on icon "Chevron right" at bounding box center [797, 195] width 14 height 14
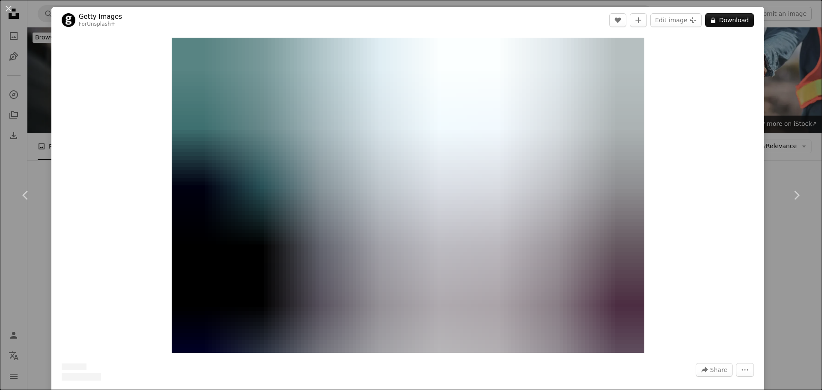
click at [790, 195] on icon "Chevron right" at bounding box center [797, 195] width 14 height 14
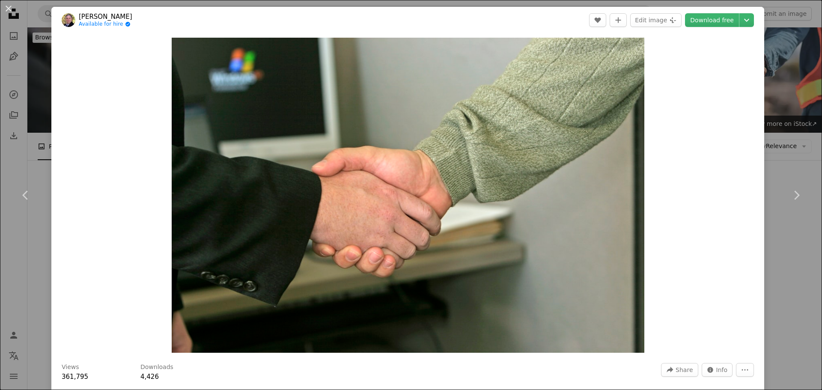
click at [790, 195] on icon "Chevron right" at bounding box center [797, 195] width 14 height 14
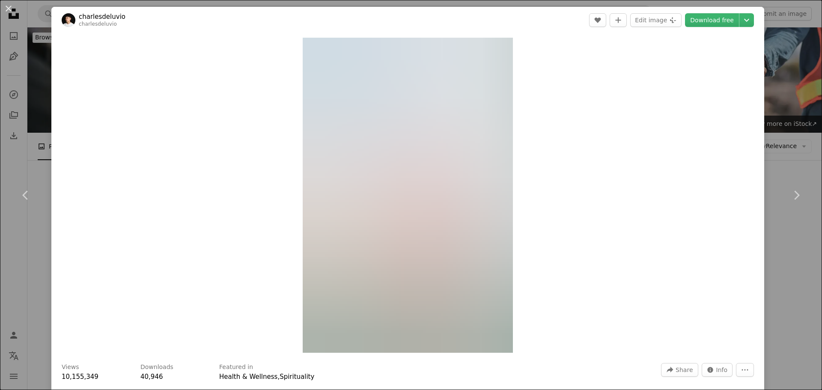
click at [790, 195] on icon "Chevron right" at bounding box center [797, 195] width 14 height 14
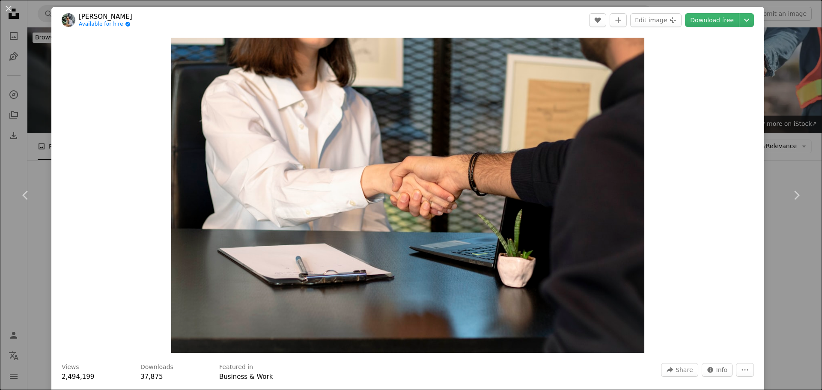
click at [790, 195] on icon "Chevron right" at bounding box center [797, 195] width 14 height 14
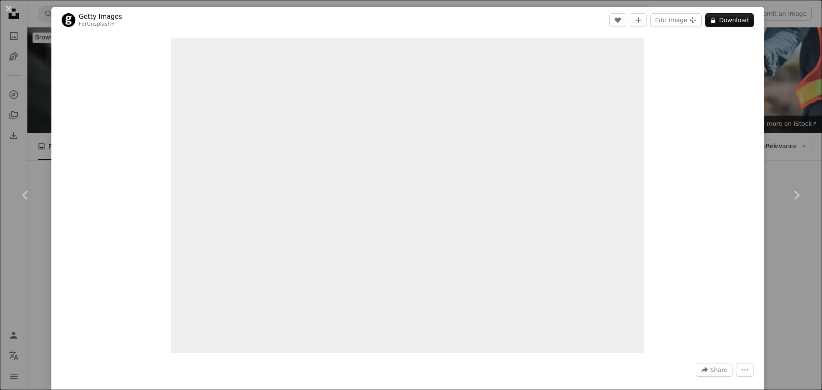
click at [790, 195] on icon "Chevron right" at bounding box center [797, 195] width 14 height 14
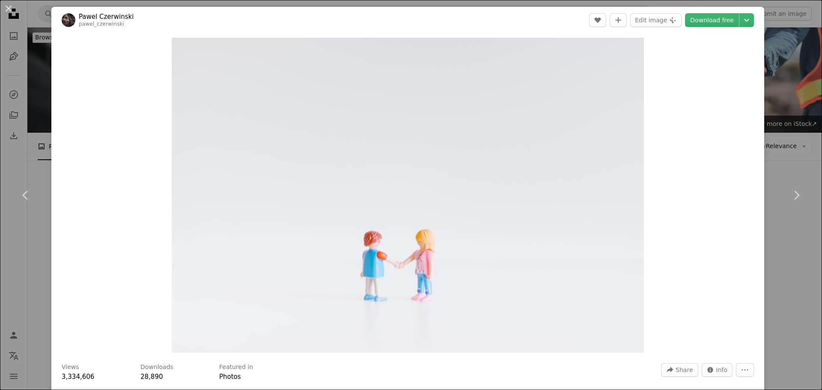
click at [790, 195] on icon "Chevron right" at bounding box center [797, 195] width 14 height 14
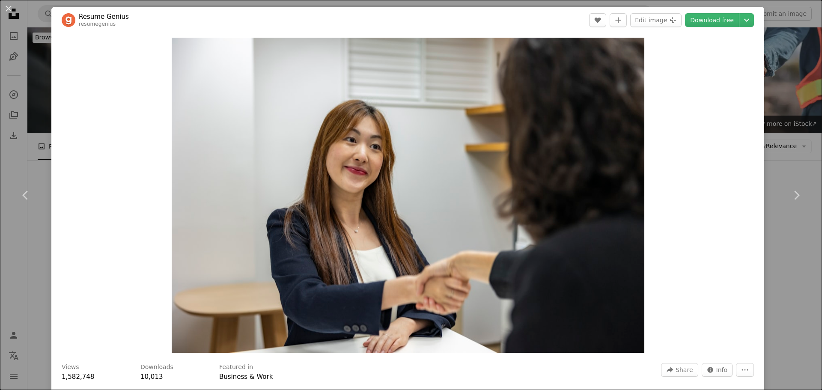
click at [790, 195] on icon "Chevron right" at bounding box center [797, 195] width 14 height 14
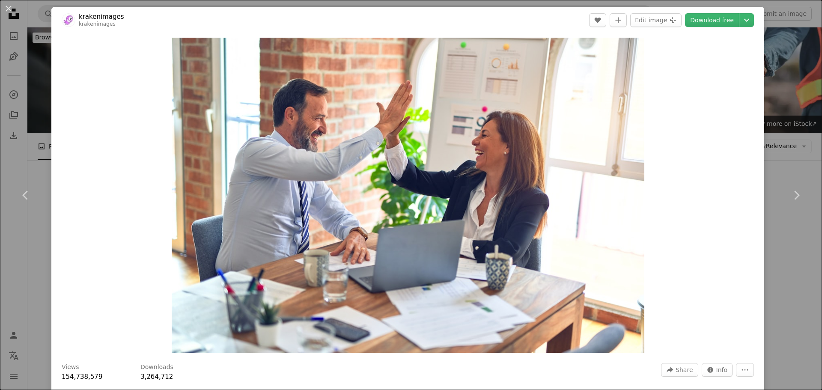
click at [790, 195] on icon "Chevron right" at bounding box center [797, 195] width 14 height 14
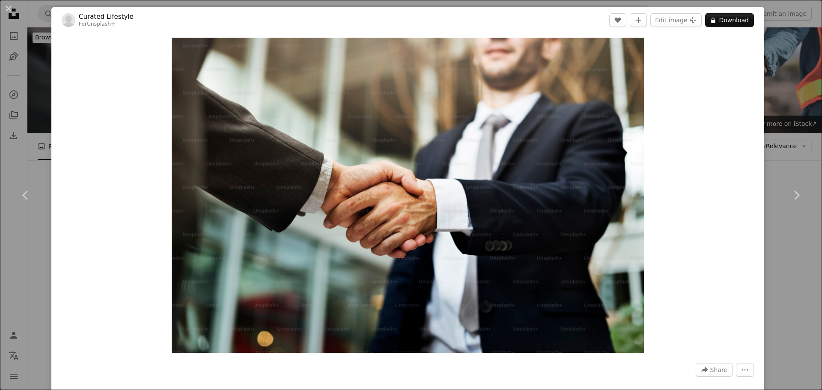
click at [790, 195] on icon "Chevron right" at bounding box center [797, 195] width 14 height 14
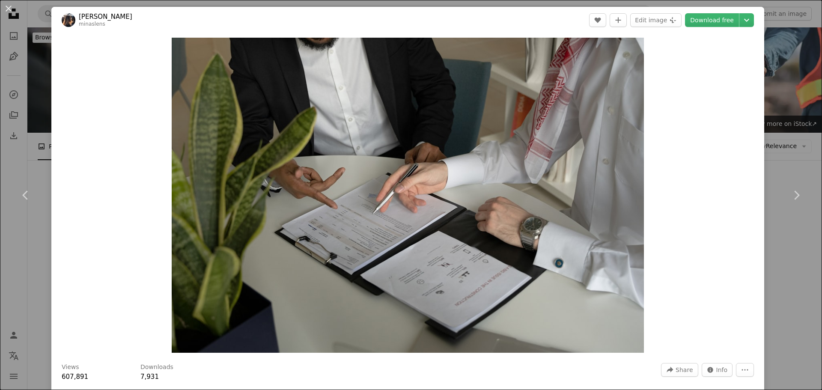
click at [790, 195] on icon "Chevron right" at bounding box center [797, 195] width 14 height 14
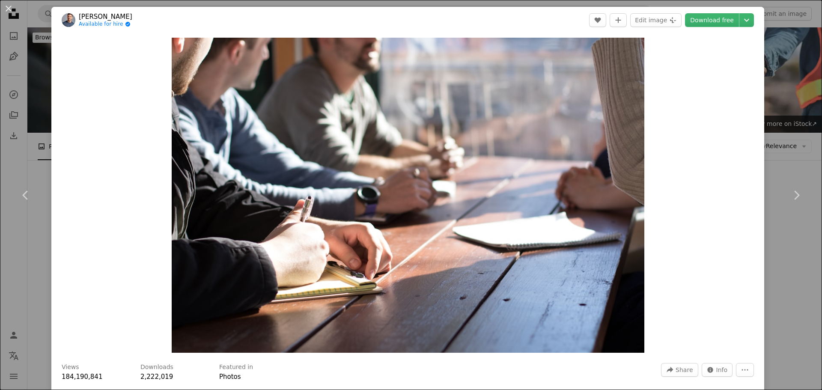
click at [21, 195] on icon "Chevron left" at bounding box center [26, 195] width 14 height 14
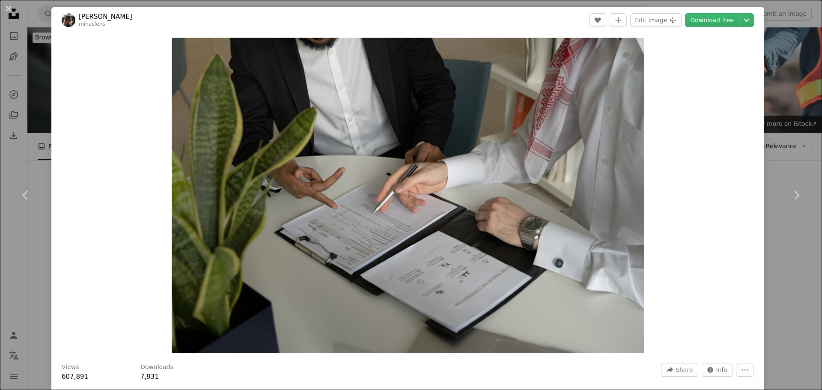
click at [794, 194] on icon at bounding box center [797, 195] width 6 height 9
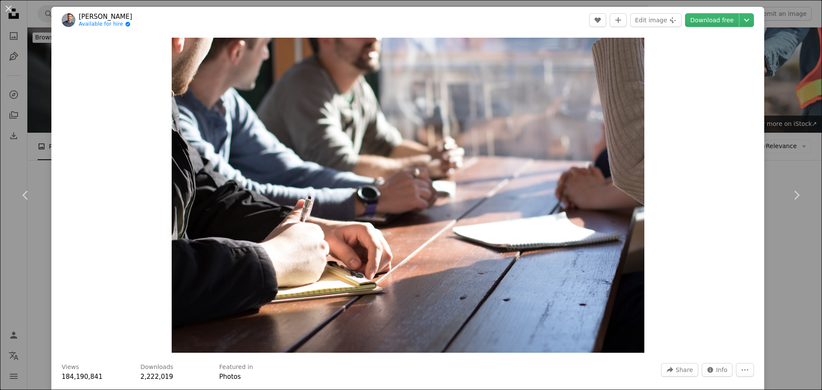
click at [794, 194] on icon at bounding box center [797, 195] width 6 height 9
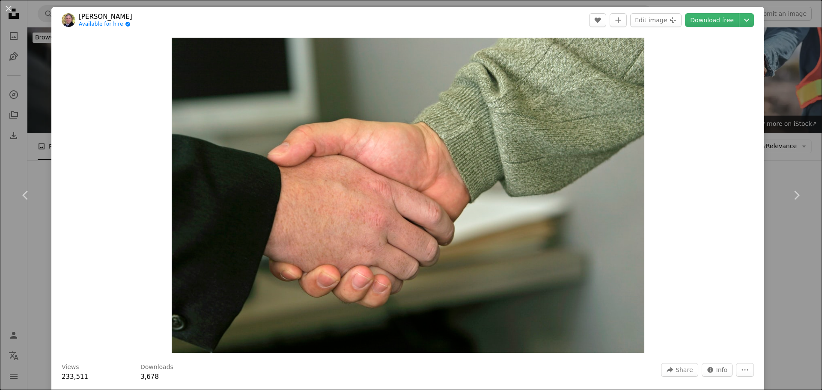
click at [794, 194] on icon at bounding box center [797, 195] width 6 height 9
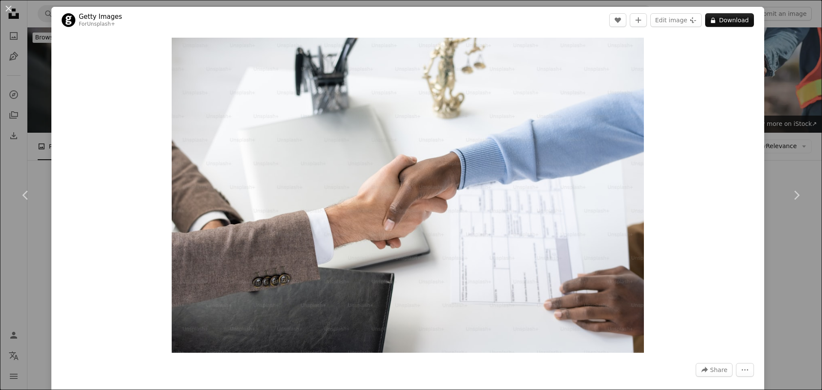
click at [791, 185] on link "Chevron right" at bounding box center [796, 195] width 51 height 82
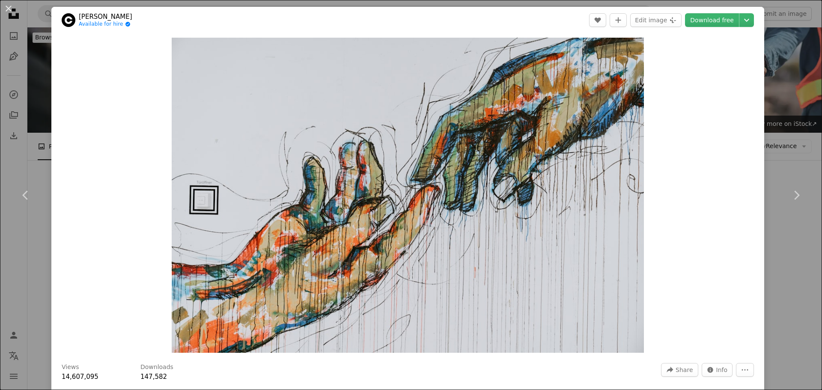
click at [789, 186] on link "Chevron right" at bounding box center [796, 195] width 51 height 82
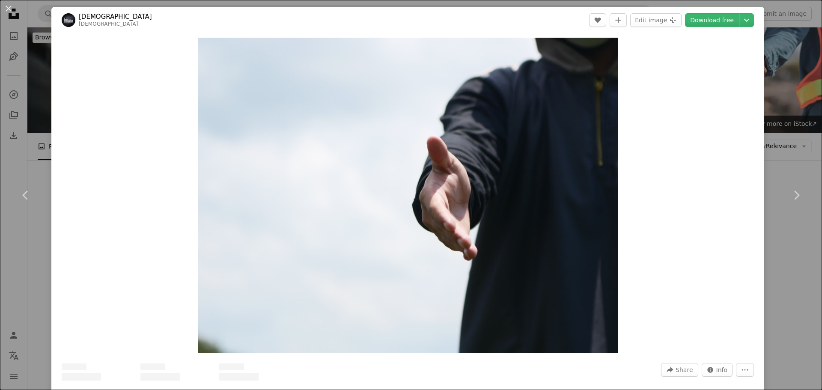
click at [789, 186] on link "Chevron right" at bounding box center [796, 195] width 51 height 82
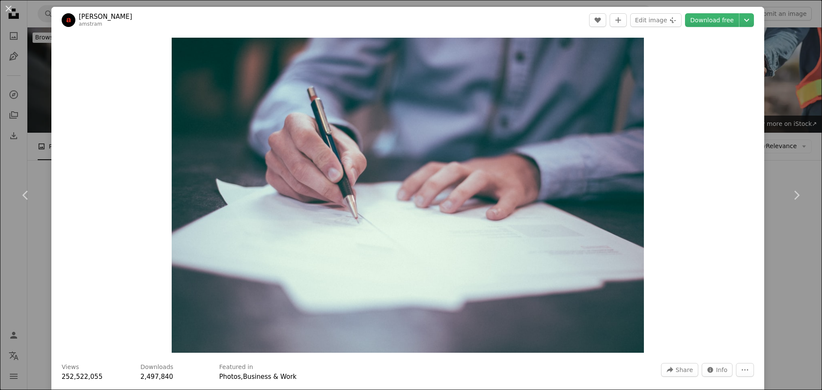
click at [789, 186] on link "Chevron right" at bounding box center [796, 195] width 51 height 82
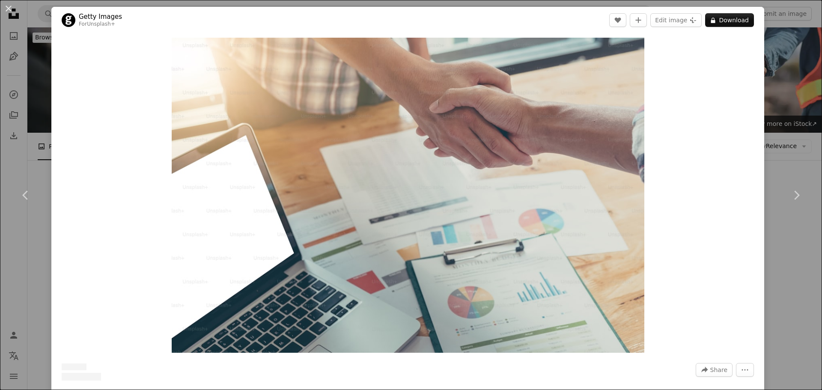
click at [789, 186] on link "Chevron right" at bounding box center [796, 195] width 51 height 82
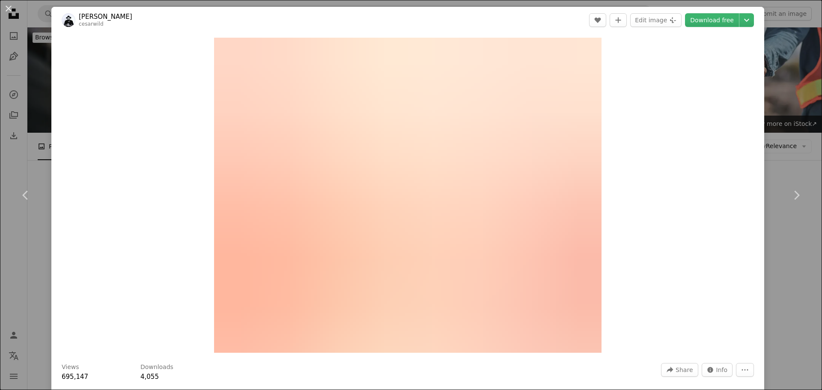
click at [789, 186] on link "Chevron right" at bounding box center [796, 195] width 51 height 82
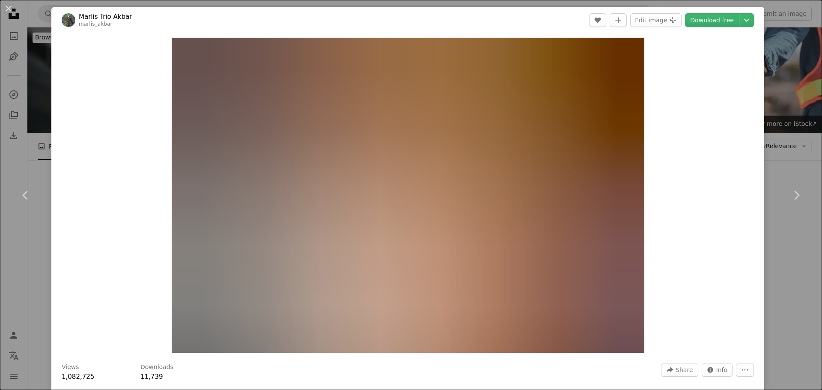
click at [789, 186] on link "Chevron right" at bounding box center [796, 195] width 51 height 82
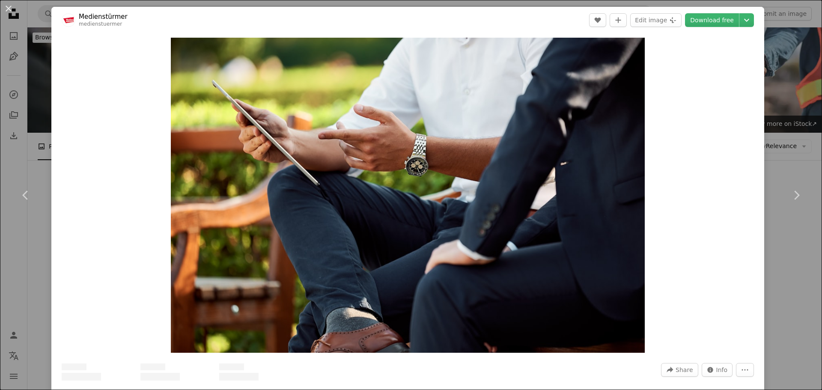
click at [789, 186] on link "Chevron right" at bounding box center [796, 195] width 51 height 82
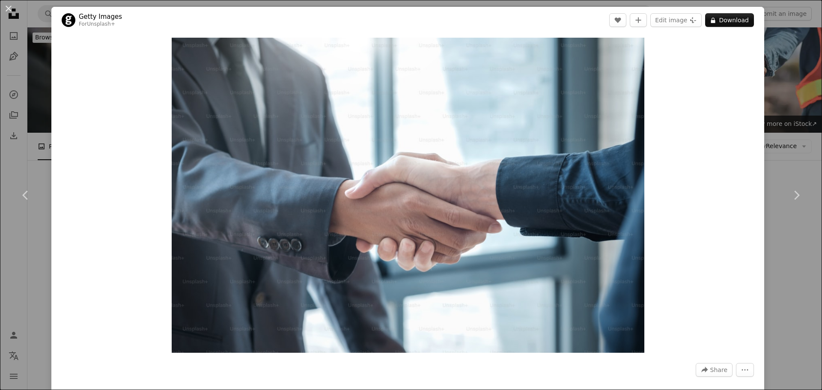
click at [789, 186] on link "Chevron right" at bounding box center [796, 195] width 51 height 82
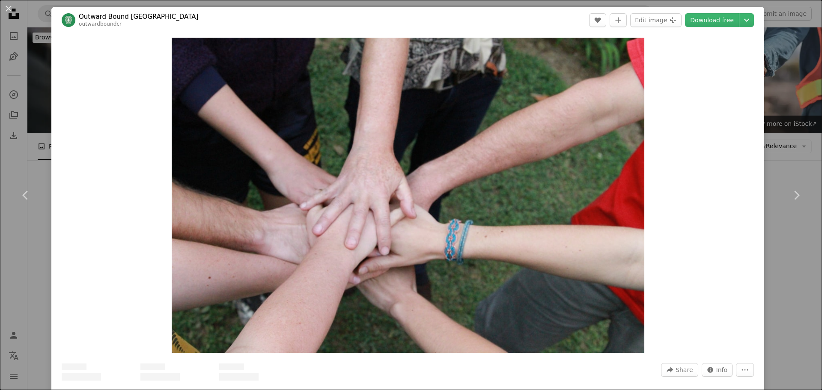
click at [789, 186] on link "Chevron right" at bounding box center [796, 195] width 51 height 82
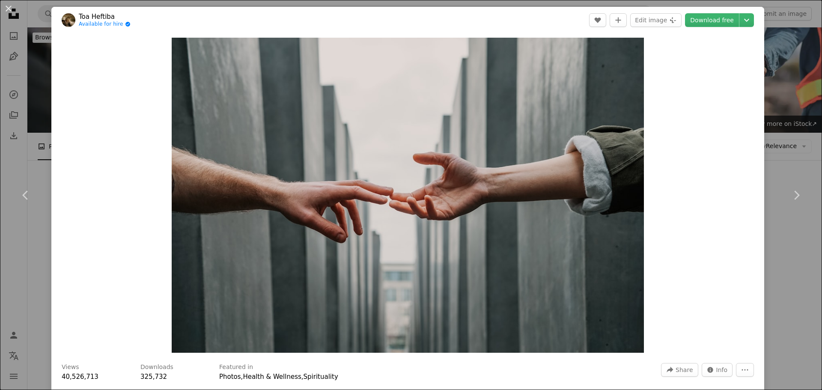
click at [781, 78] on div "An X shape Chevron left Chevron right Toa Heftiba Available for hire A checkmar…" at bounding box center [411, 195] width 822 height 390
